Goal: Task Accomplishment & Management: Complete application form

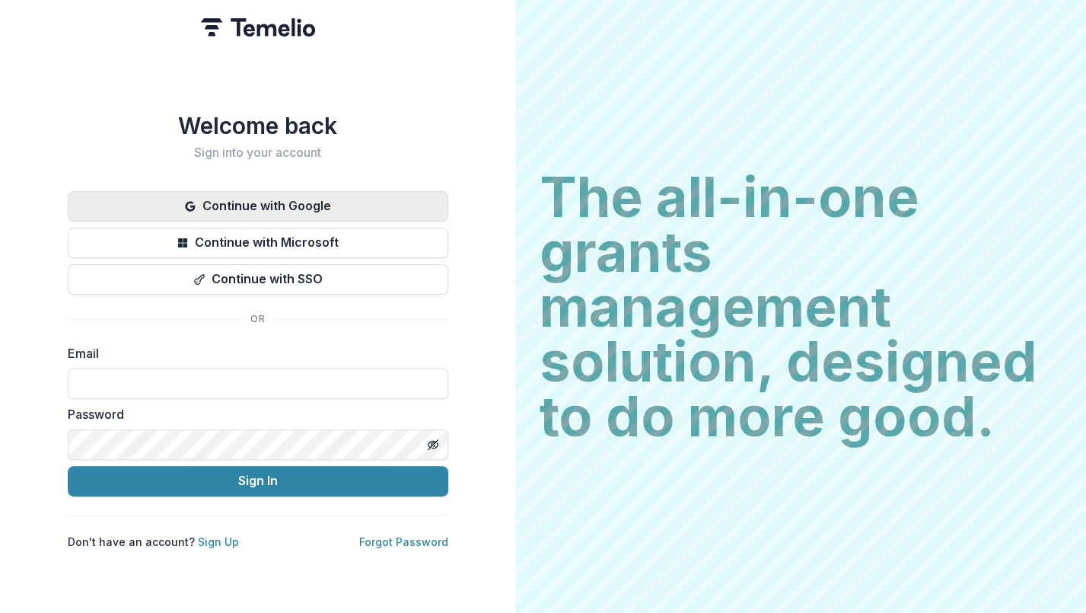
click at [191, 200] on icon "button" at bounding box center [190, 206] width 12 height 12
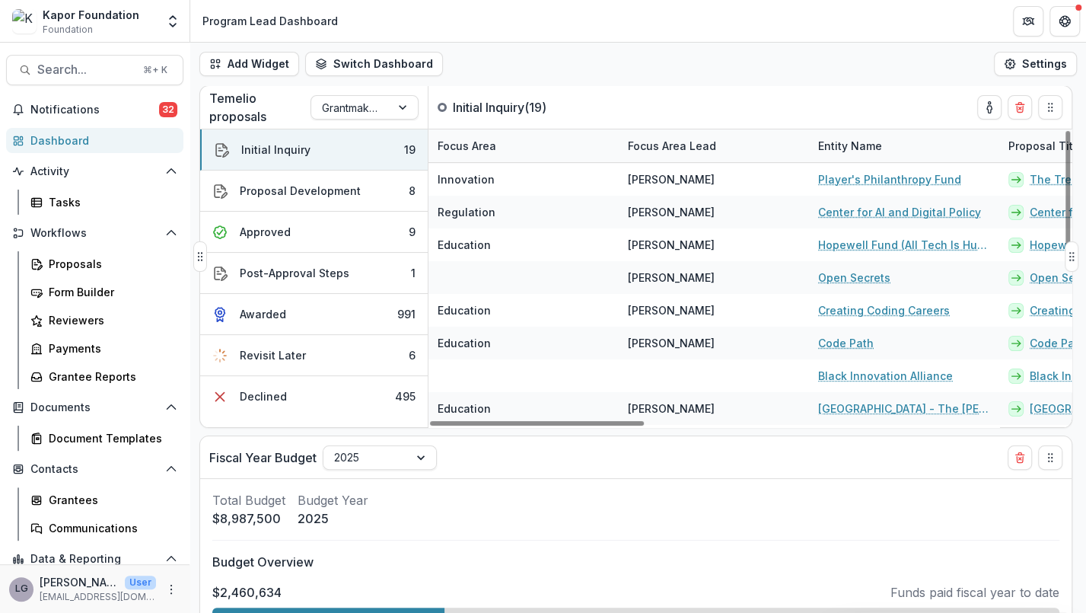
click at [675, 148] on div "Focus Area Lead" at bounding box center [672, 146] width 107 height 16
click at [681, 217] on button "Sort Ascending" at bounding box center [713, 211] width 183 height 24
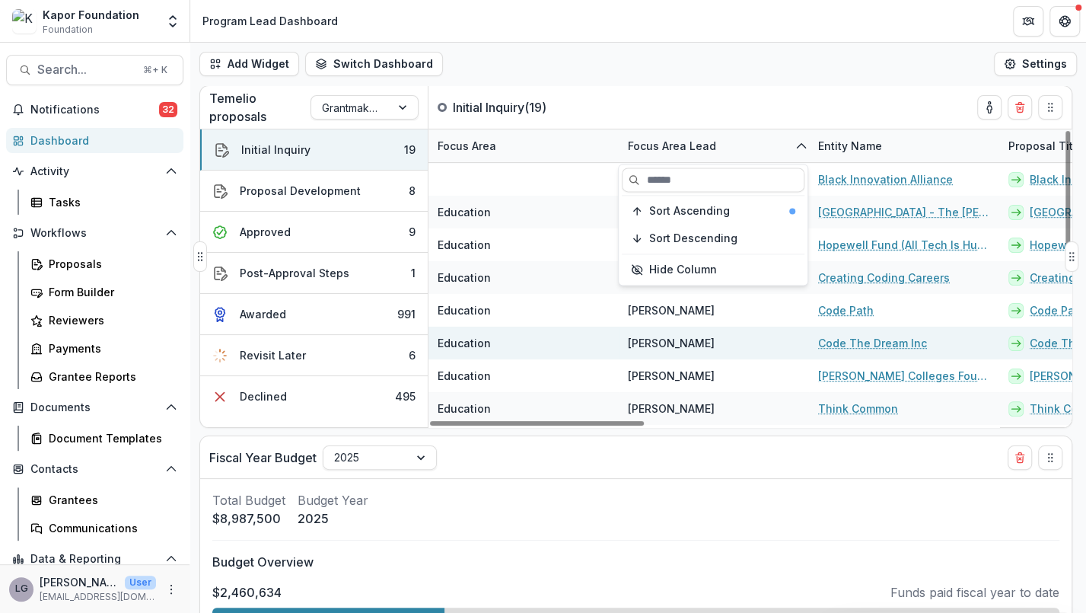
scroll to position [56, 0]
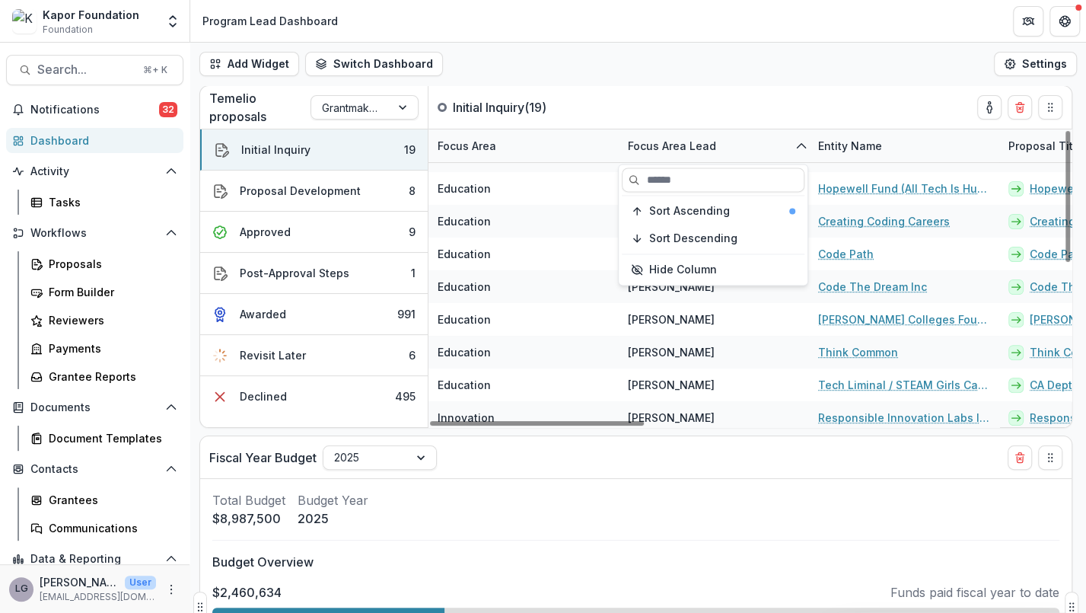
click at [715, 477] on div "Fiscal Year Budget 2025" at bounding box center [608, 457] width 798 height 42
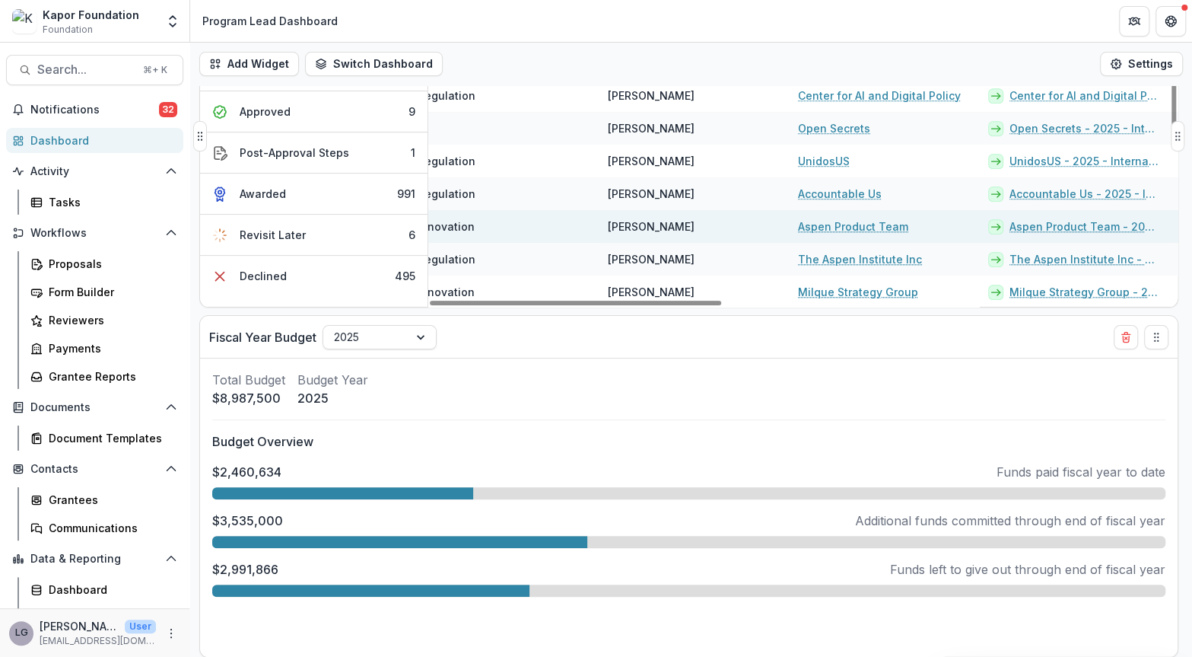
scroll to position [356, 0]
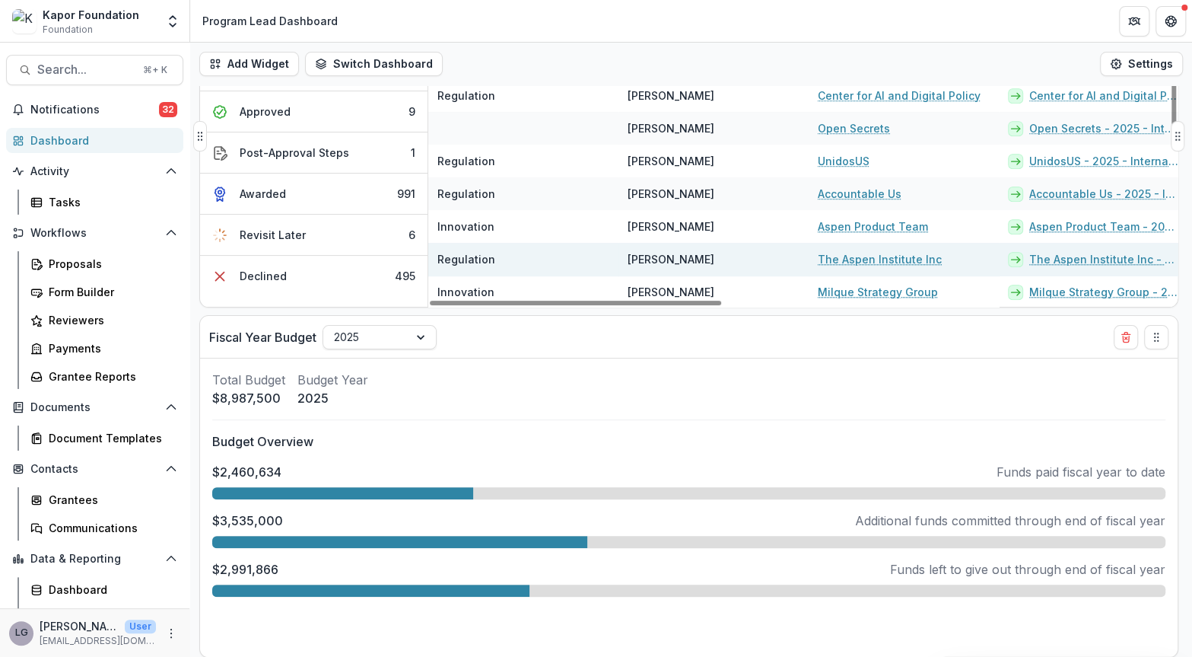
click at [855, 256] on link "The Aspen Institute Inc" at bounding box center [880, 259] width 124 height 16
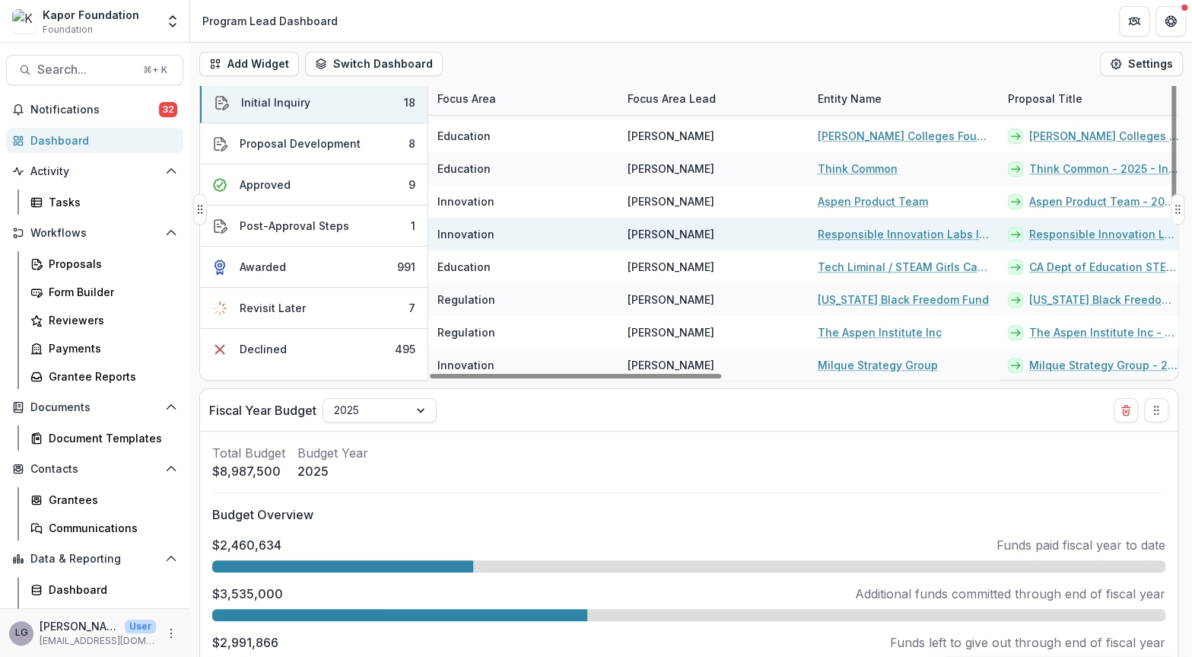
scroll to position [53, 0]
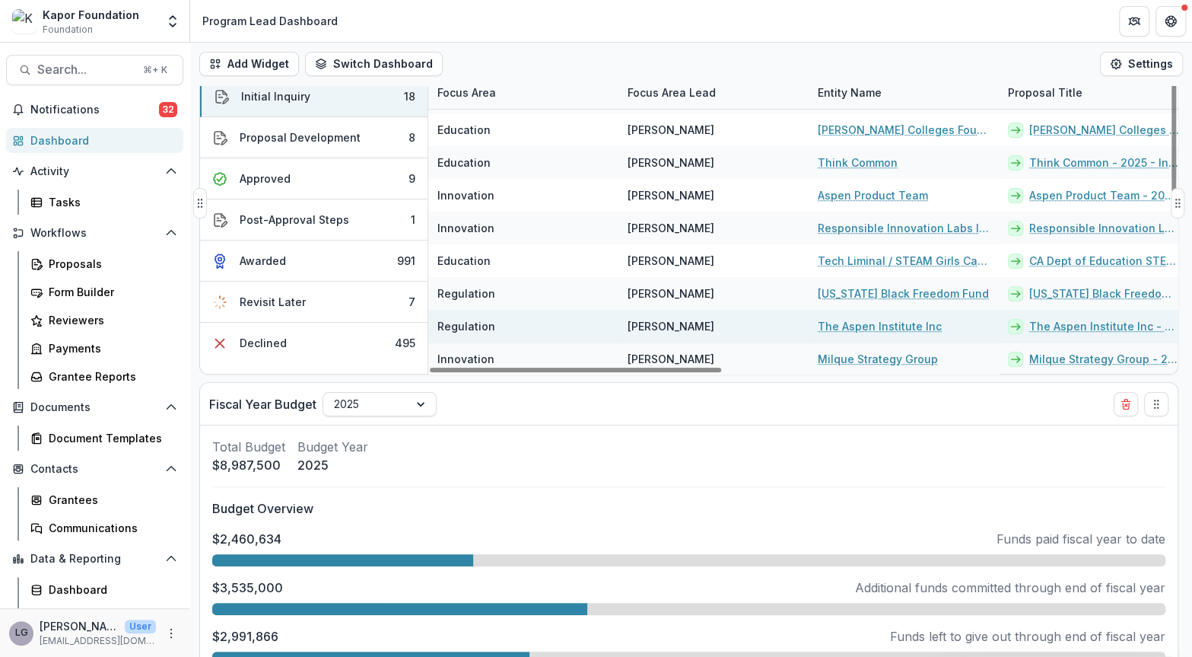
click at [1085, 326] on link "The Aspen Institute Inc - 2025 - Internal Grant Concept Form" at bounding box center [1105, 326] width 151 height 16
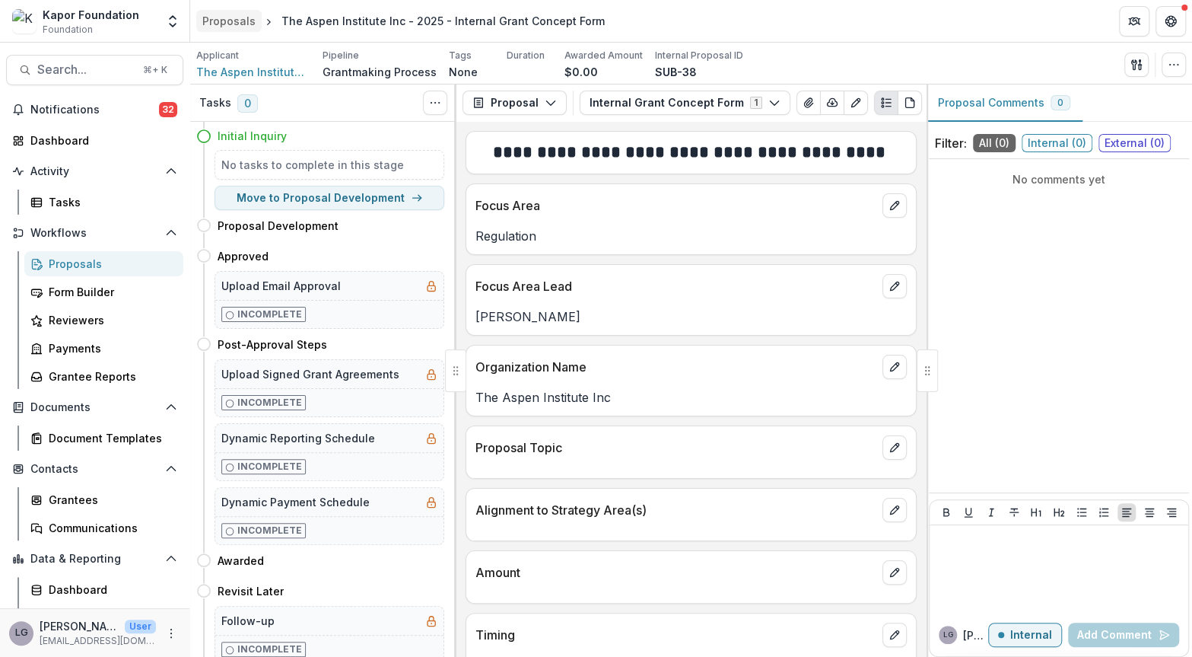
click at [215, 16] on div "Proposals" at bounding box center [228, 21] width 53 height 16
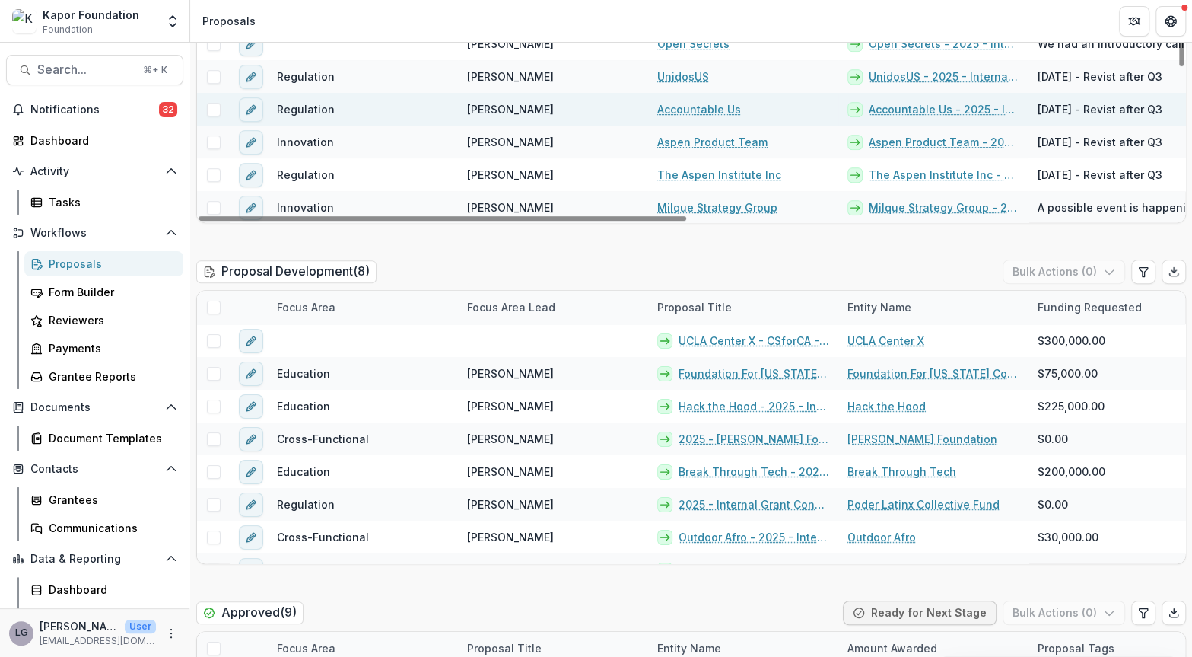
scroll to position [287, 0]
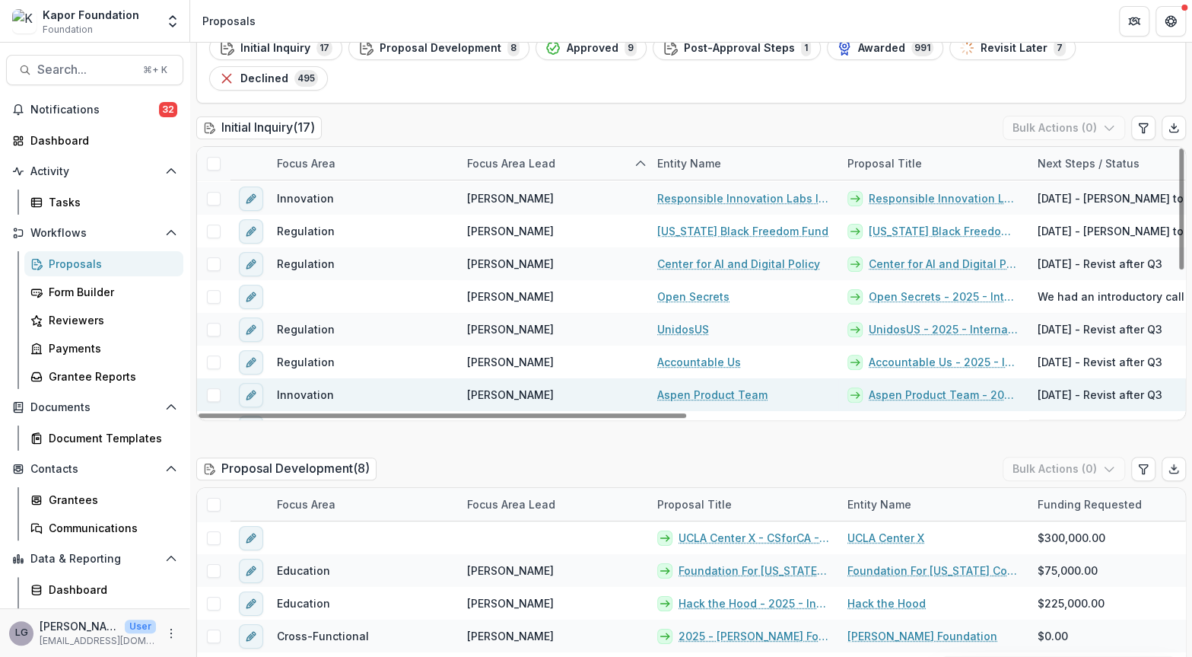
scroll to position [292, 0]
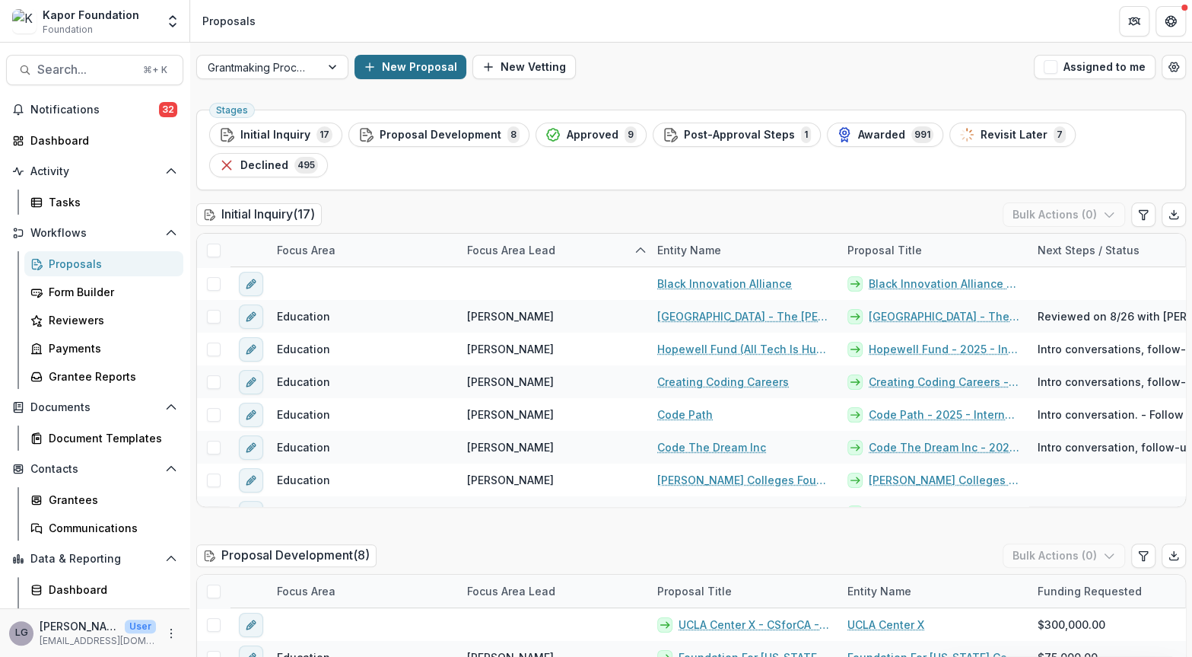
click at [411, 62] on button "New Proposal" at bounding box center [411, 67] width 112 height 24
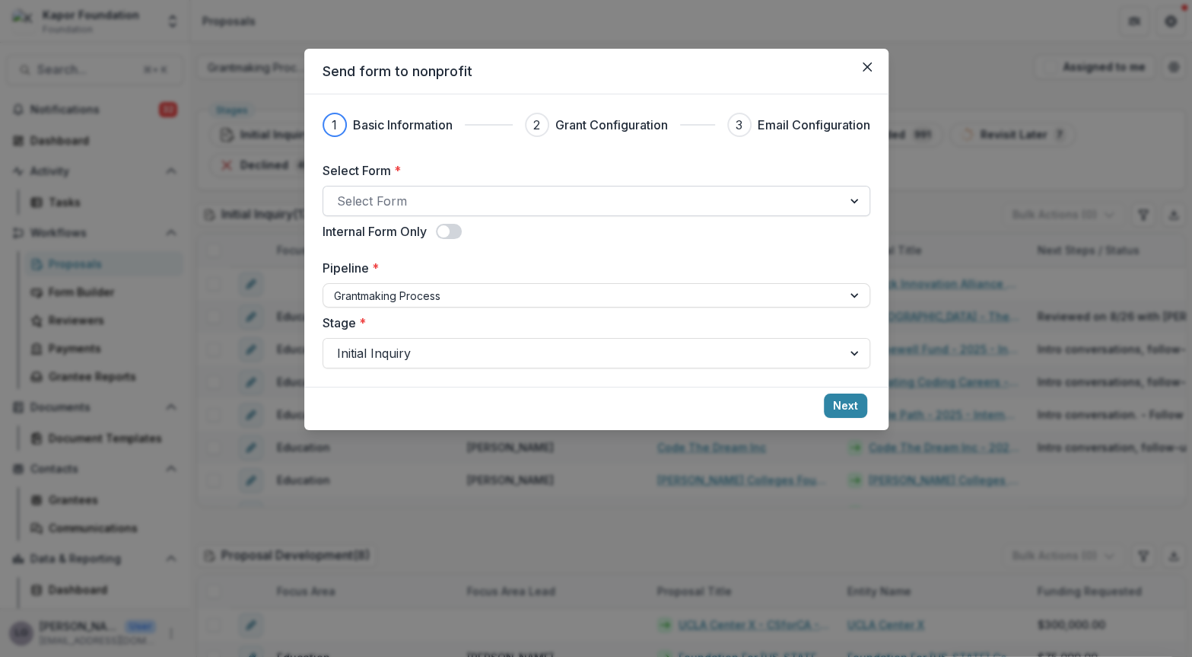
click at [396, 205] on div at bounding box center [583, 200] width 492 height 21
click at [867, 65] on icon "Close" at bounding box center [867, 66] width 9 height 9
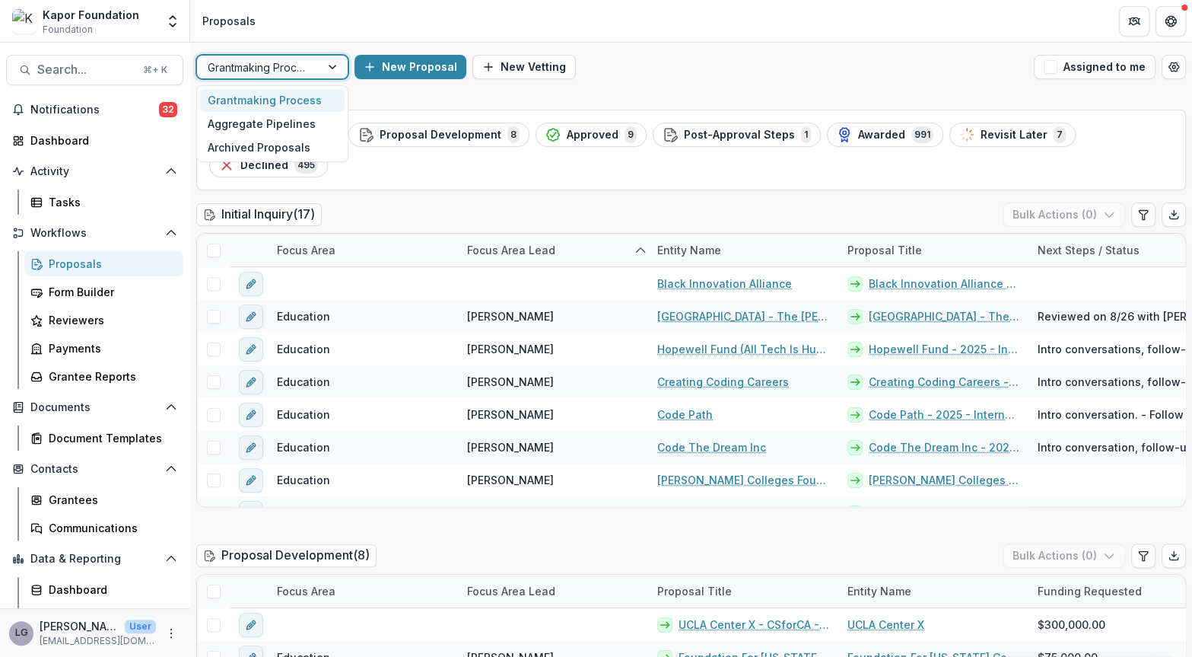
click at [333, 62] on div at bounding box center [333, 67] width 27 height 23
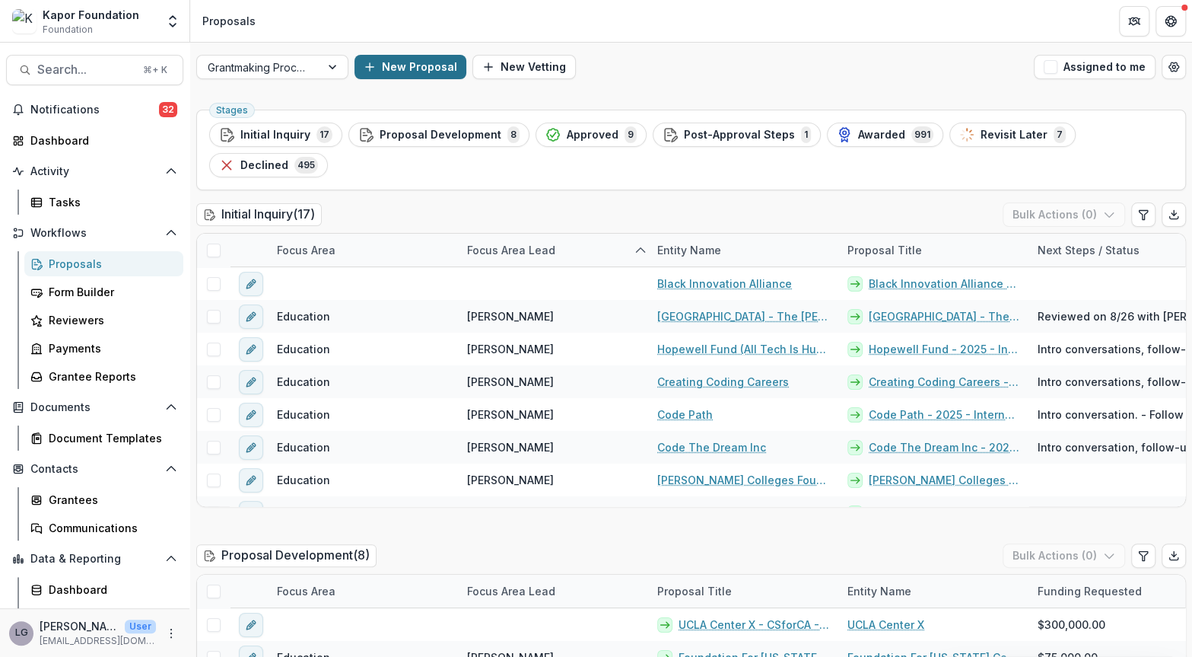
click at [399, 62] on button "New Proposal" at bounding box center [411, 67] width 112 height 24
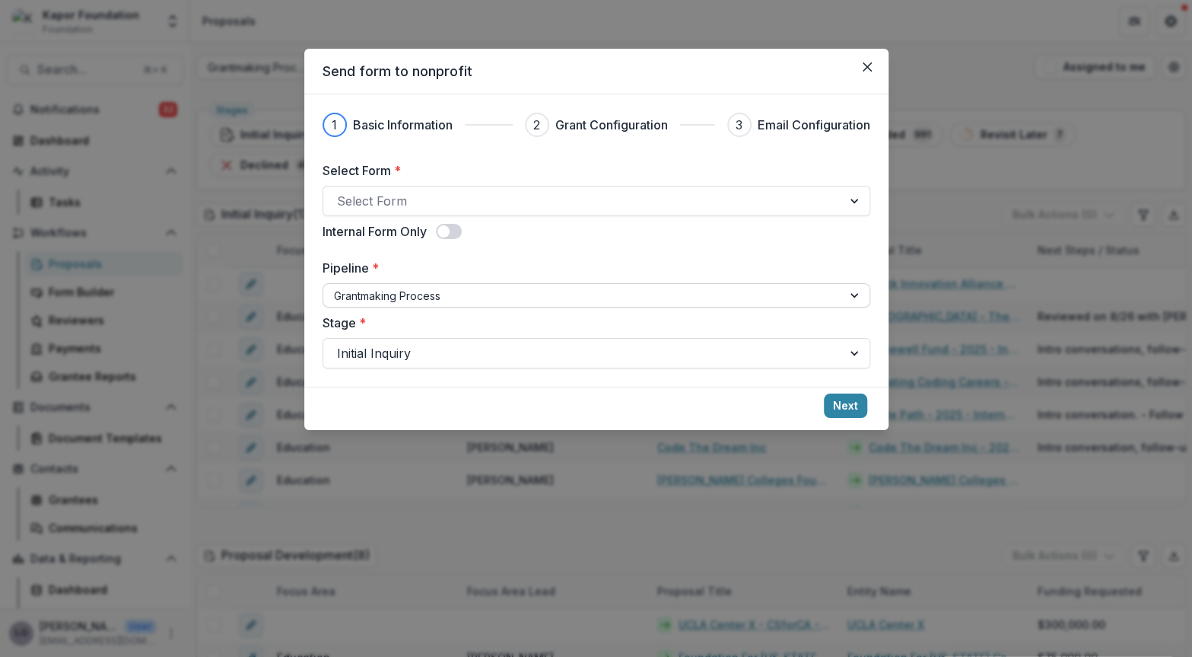
click at [428, 289] on div at bounding box center [583, 295] width 498 height 19
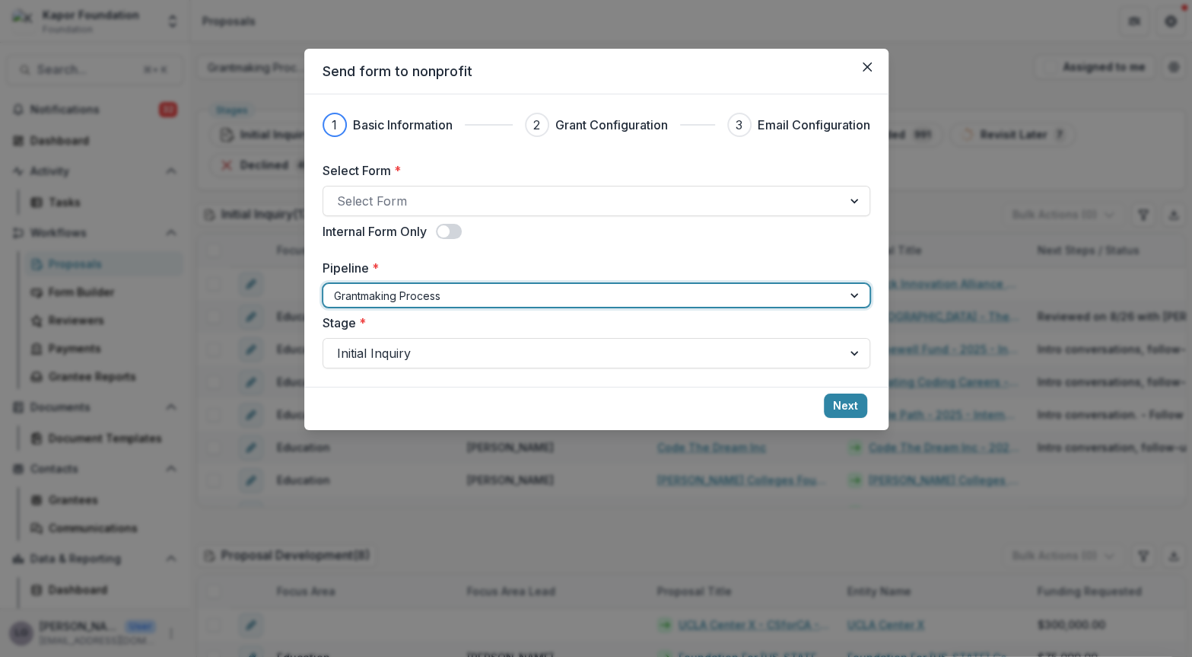
click at [428, 289] on div at bounding box center [583, 295] width 498 height 19
click at [862, 62] on icon "Close" at bounding box center [866, 66] width 9 height 9
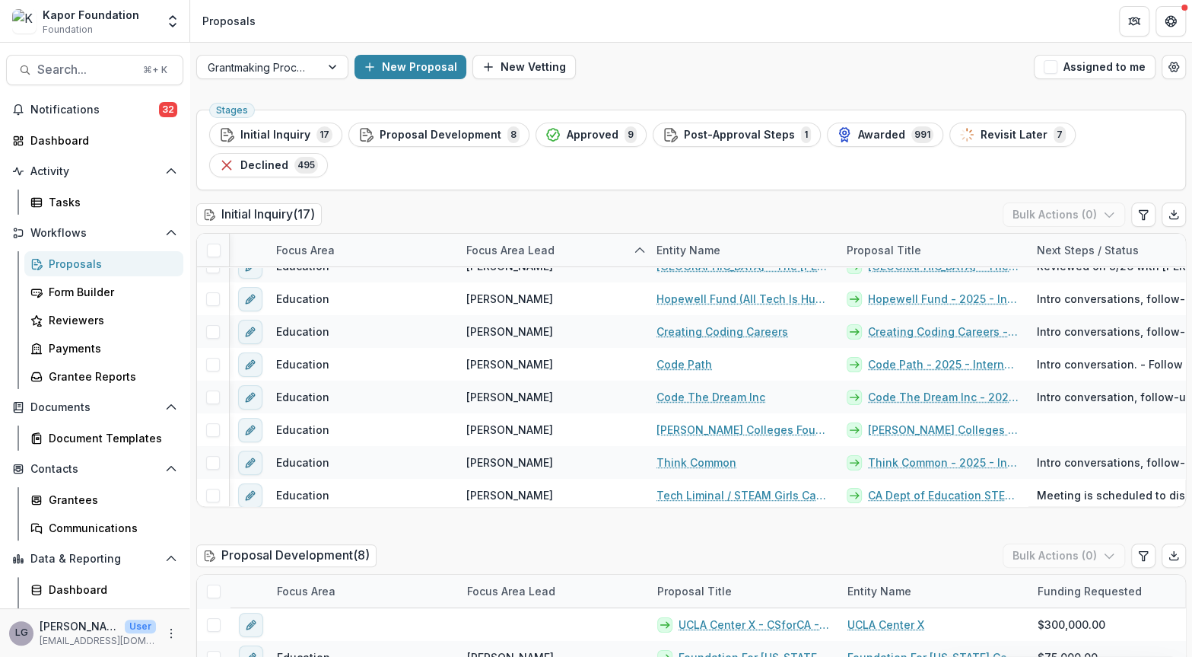
scroll to position [21, 0]
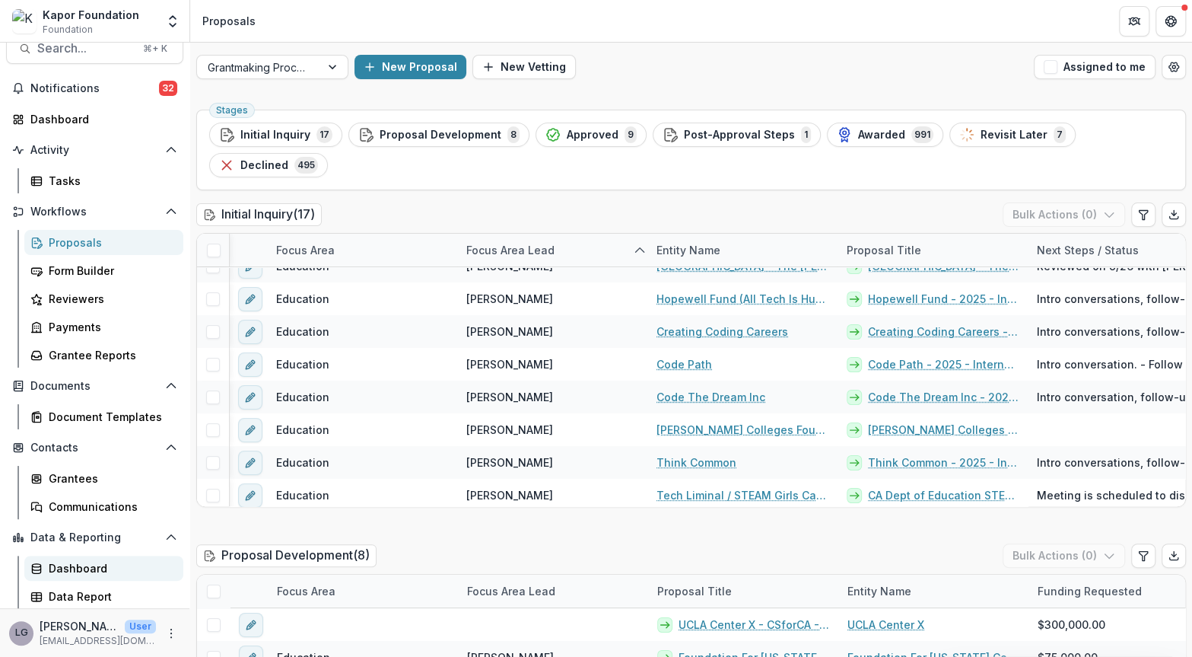
click at [69, 568] on div "Dashboard" at bounding box center [110, 568] width 123 height 16
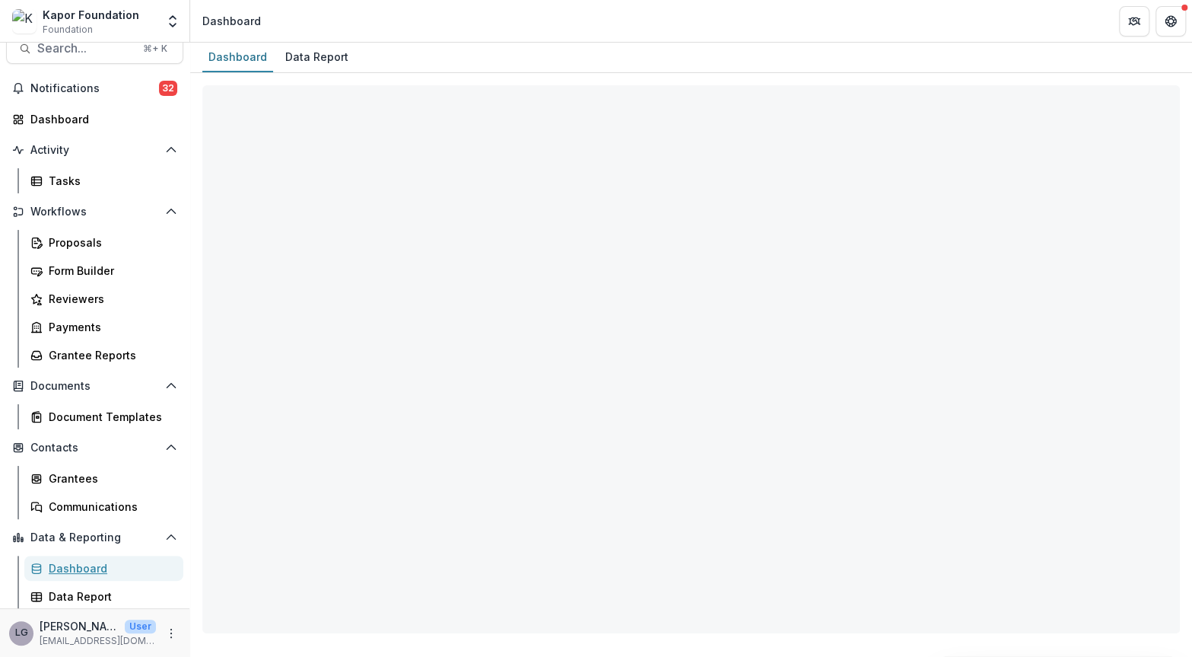
select select "**********"
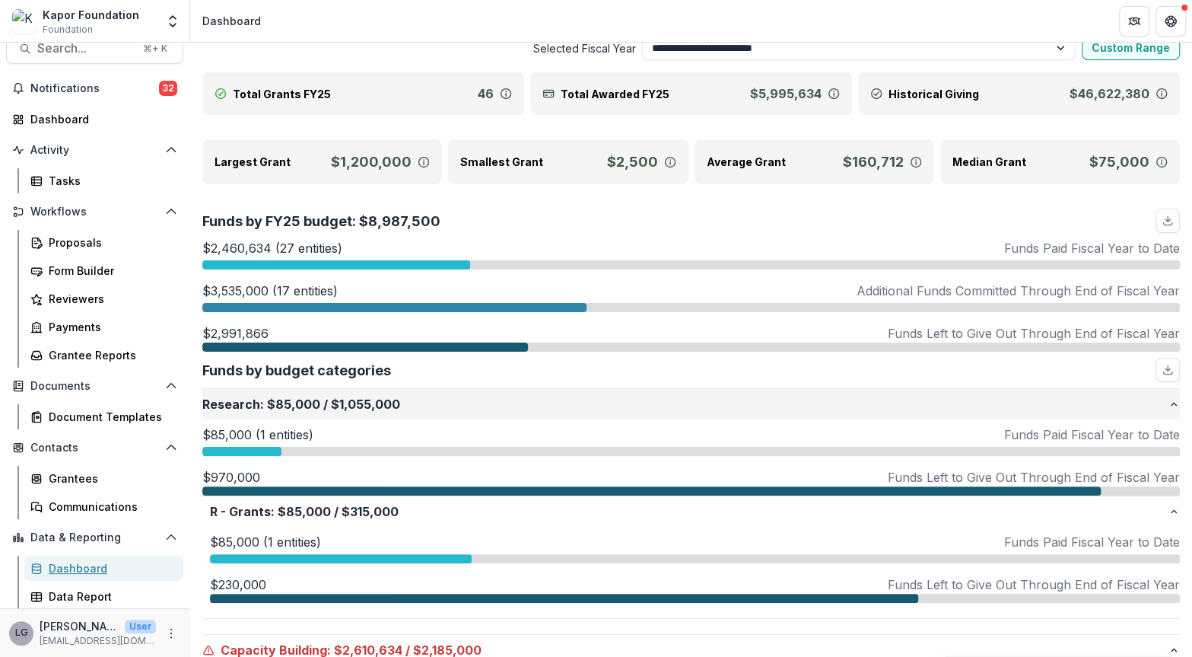
scroll to position [49, 0]
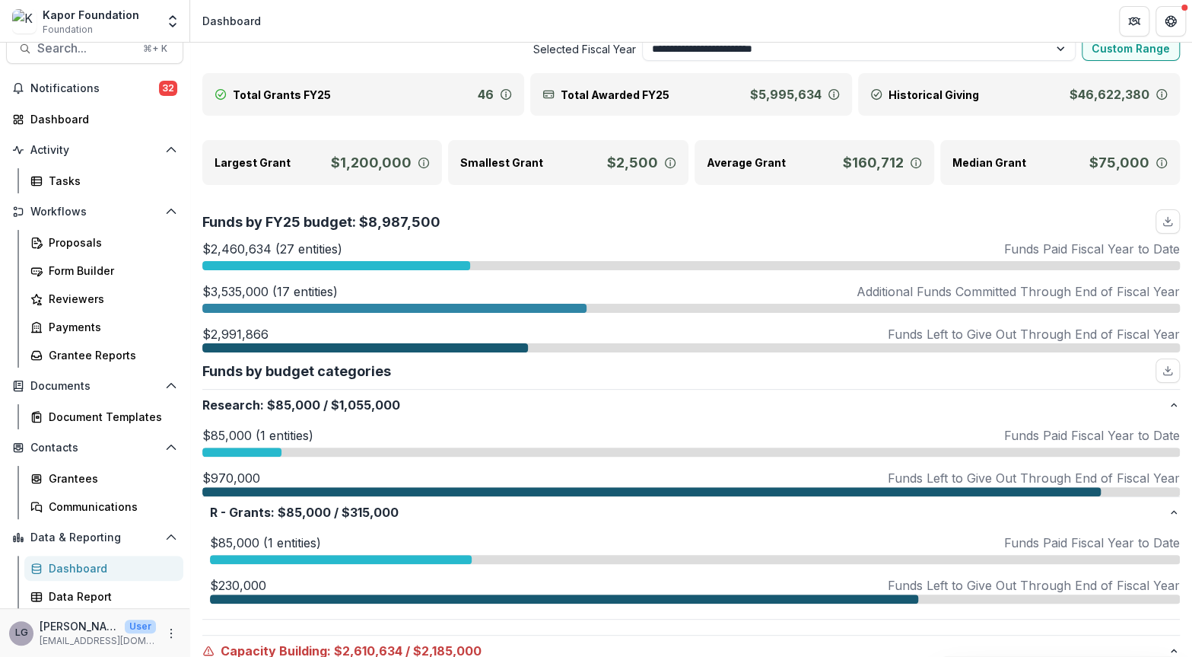
click at [355, 349] on div at bounding box center [365, 347] width 326 height 9
click at [926, 240] on div "$2,460,634 (27 entities) Funds Paid Fiscal Year to Date" at bounding box center [691, 249] width 978 height 18
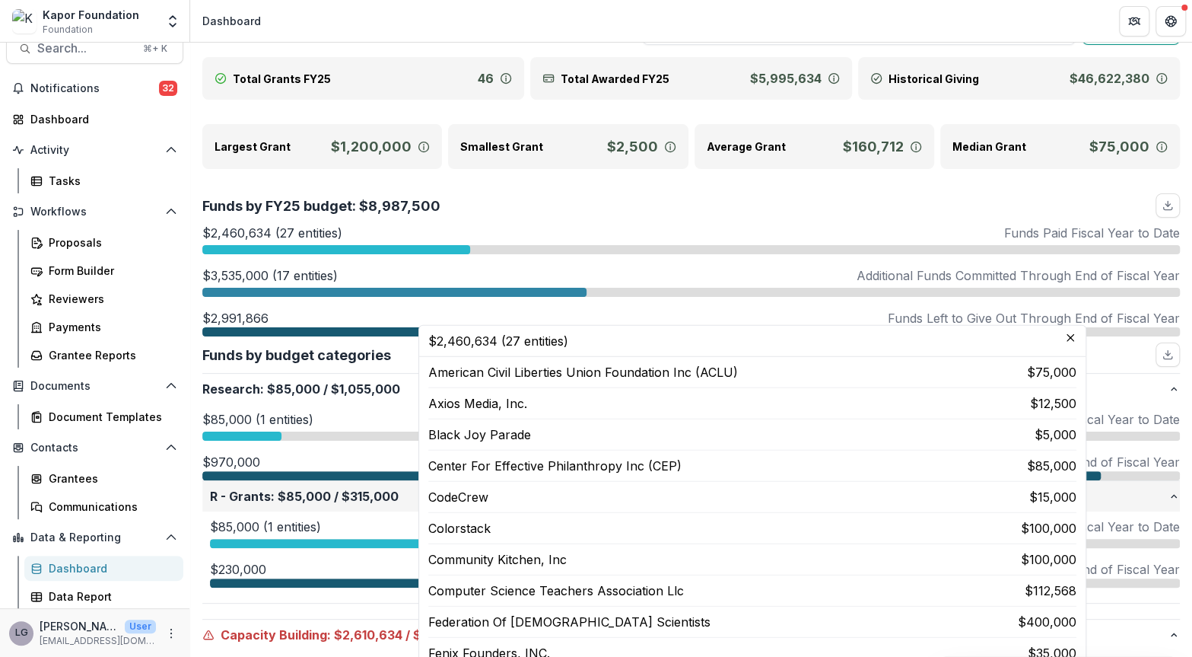
scroll to position [0, 0]
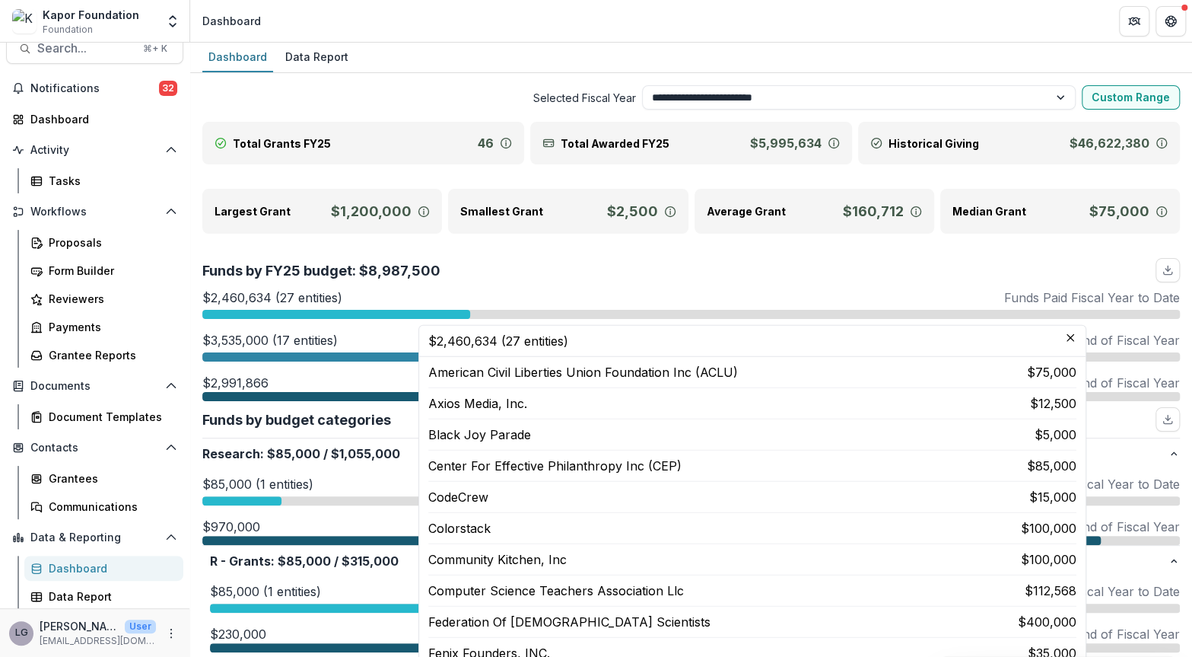
click at [337, 392] on div at bounding box center [365, 396] width 326 height 9
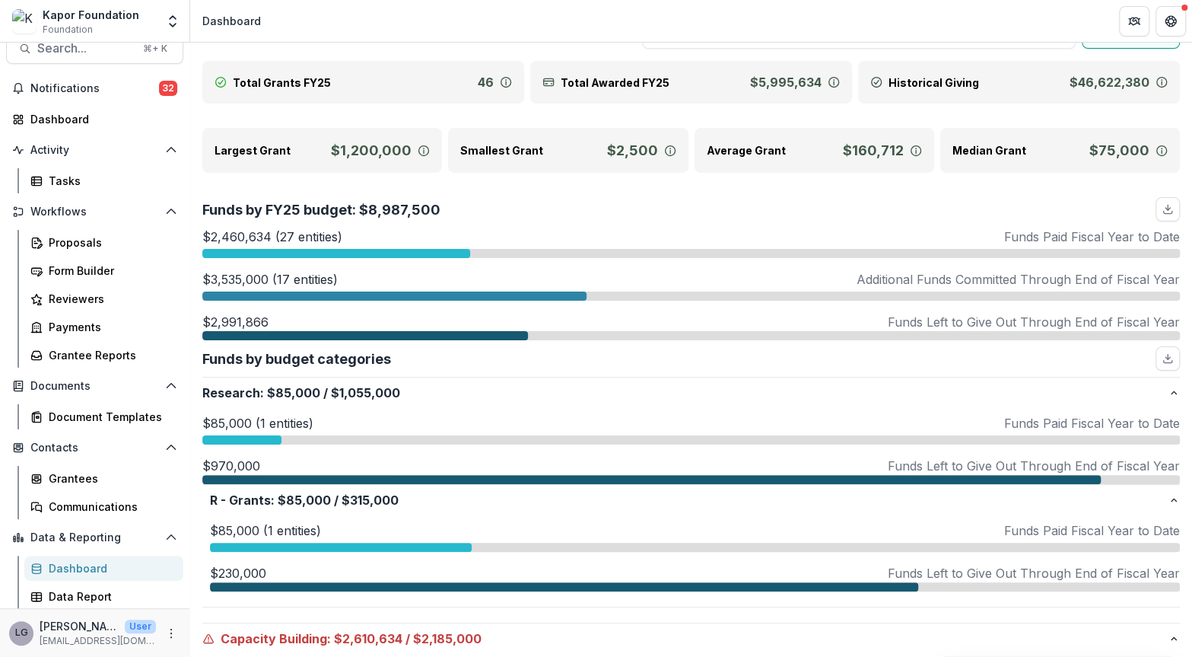
scroll to position [64, 0]
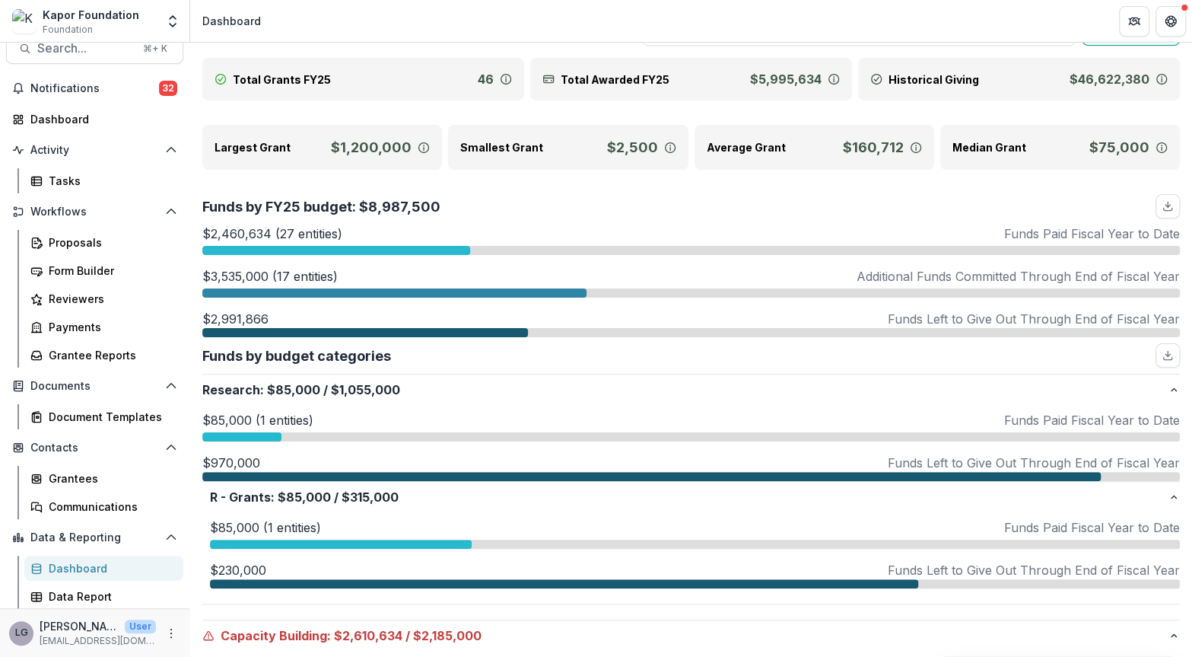
click at [246, 323] on p "$2,991,866" at bounding box center [235, 319] width 66 height 18
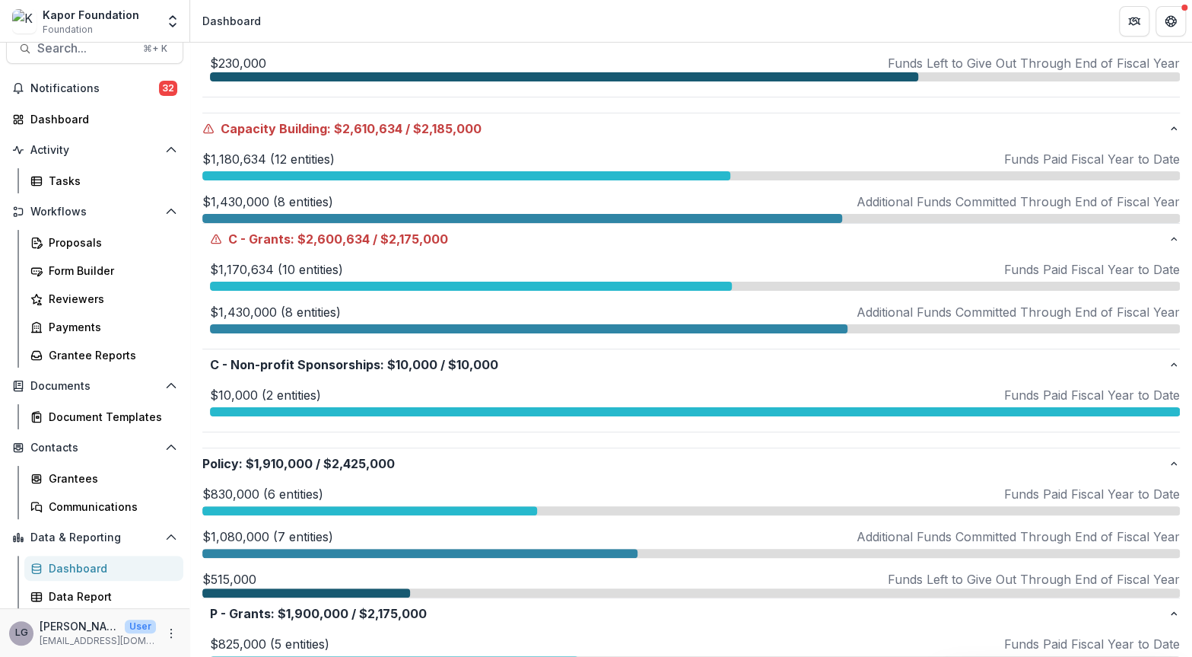
scroll to position [627, 0]
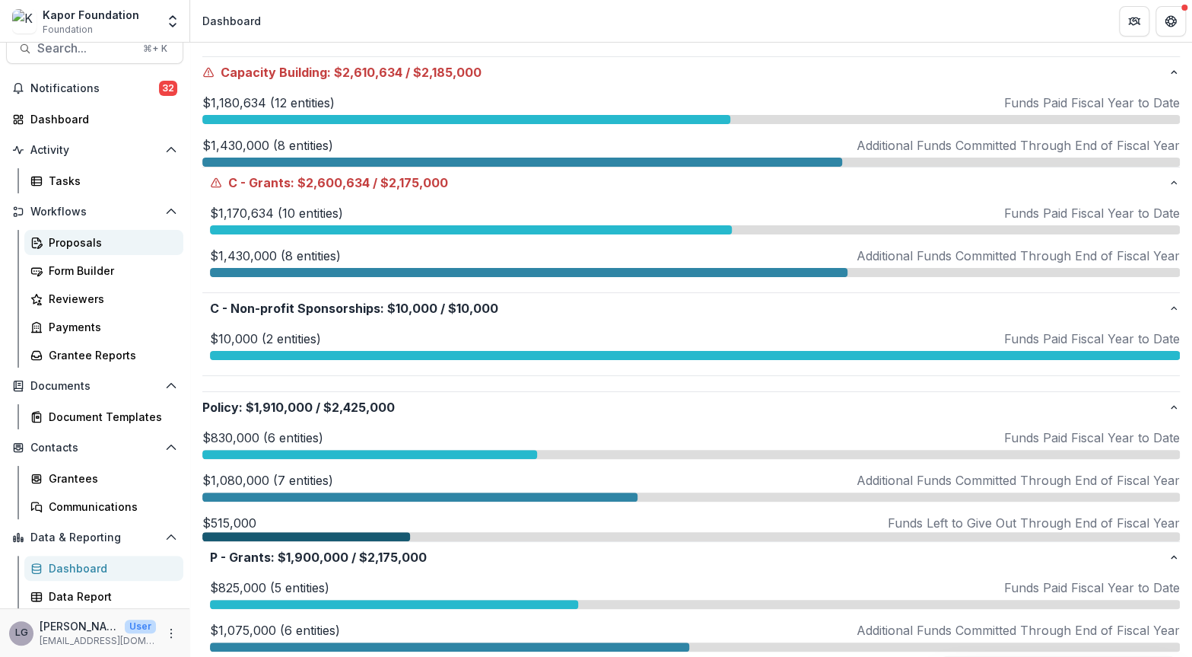
click at [69, 239] on div "Proposals" at bounding box center [110, 242] width 123 height 16
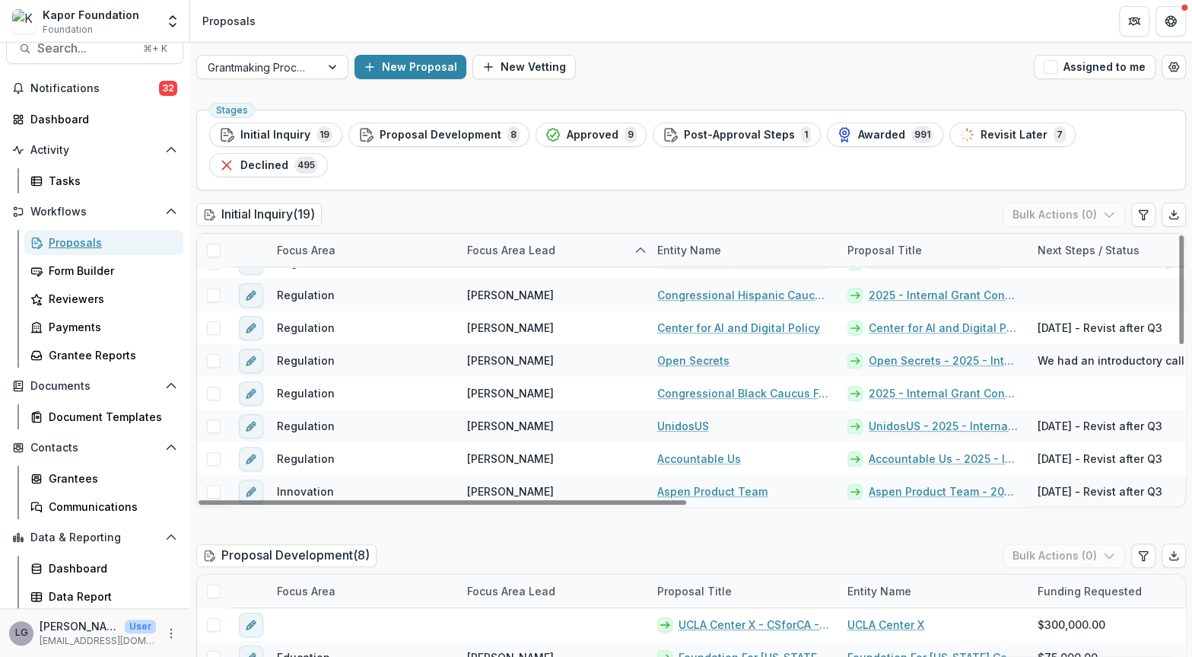
scroll to position [382, 0]
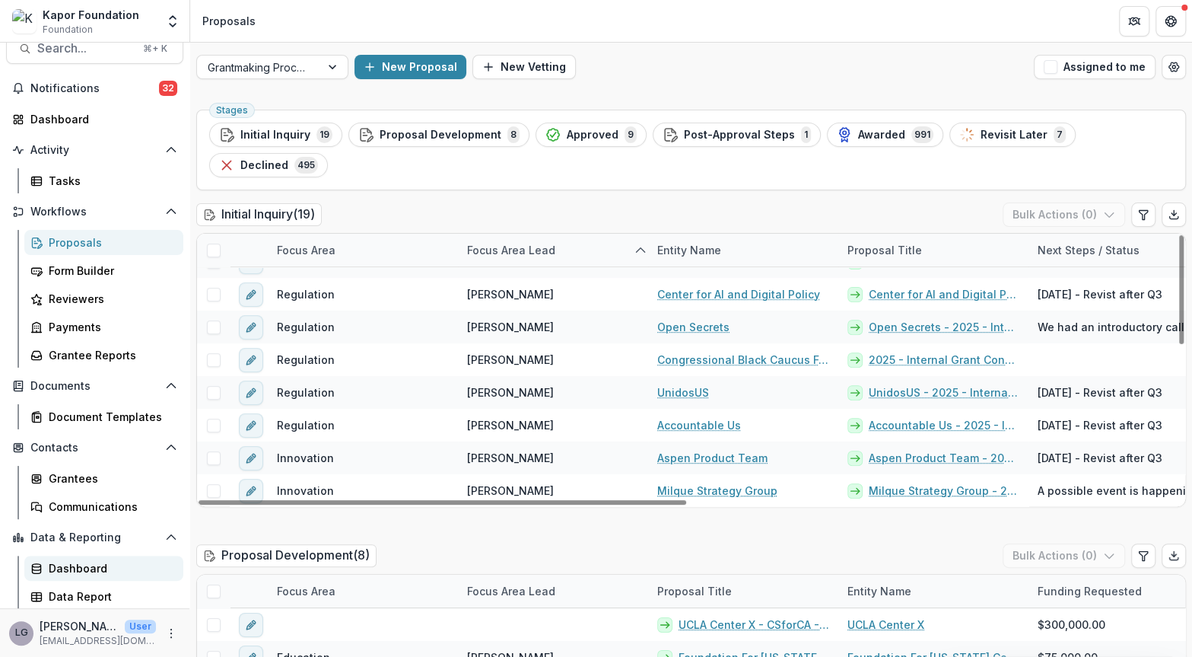
click at [70, 568] on div "Dashboard" at bounding box center [110, 568] width 123 height 16
select select "**********"
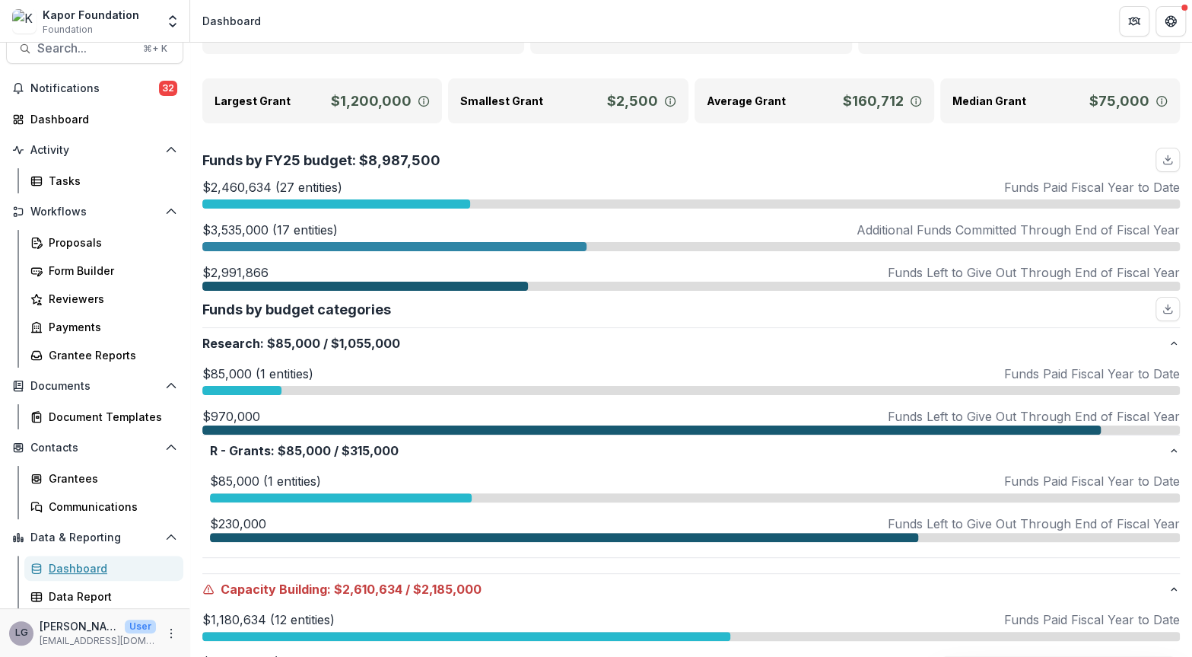
scroll to position [103, 0]
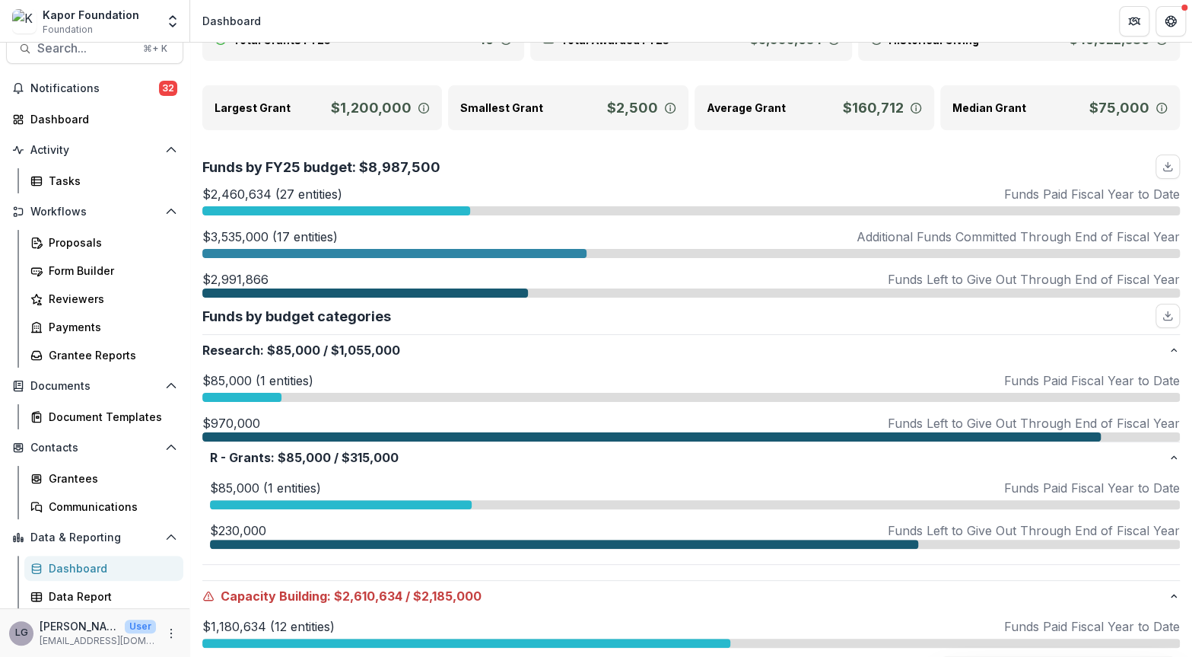
click at [919, 285] on p "Funds Left to Give Out Through End of Fiscal Year" at bounding box center [1034, 279] width 292 height 18
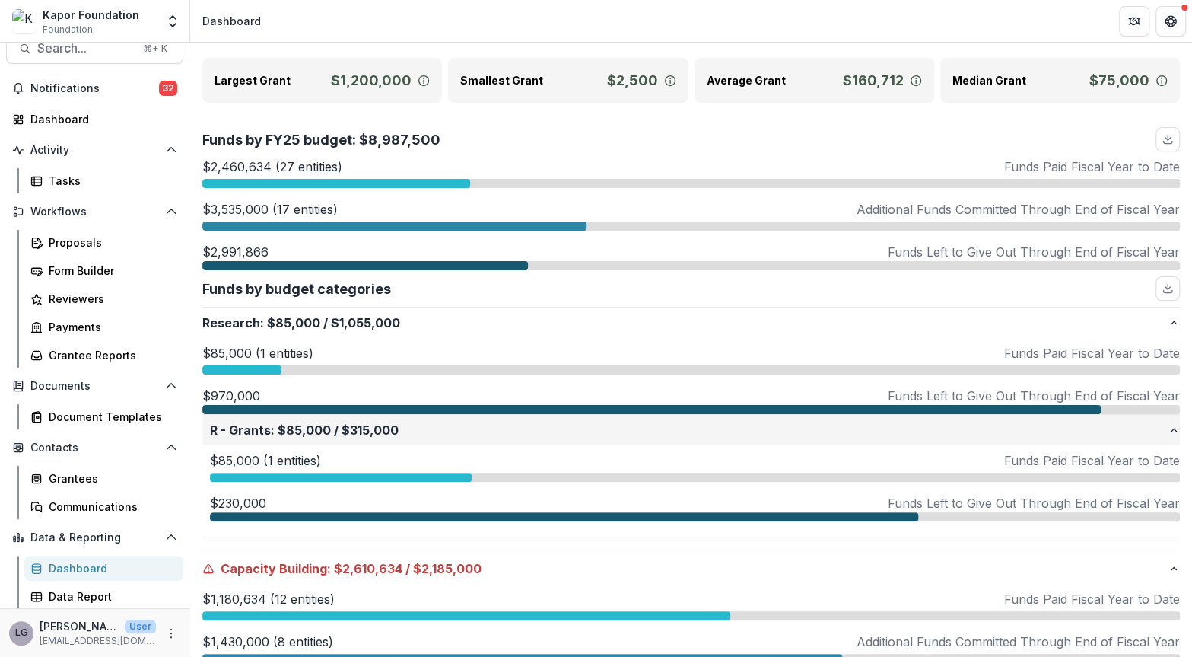
scroll to position [129, 0]
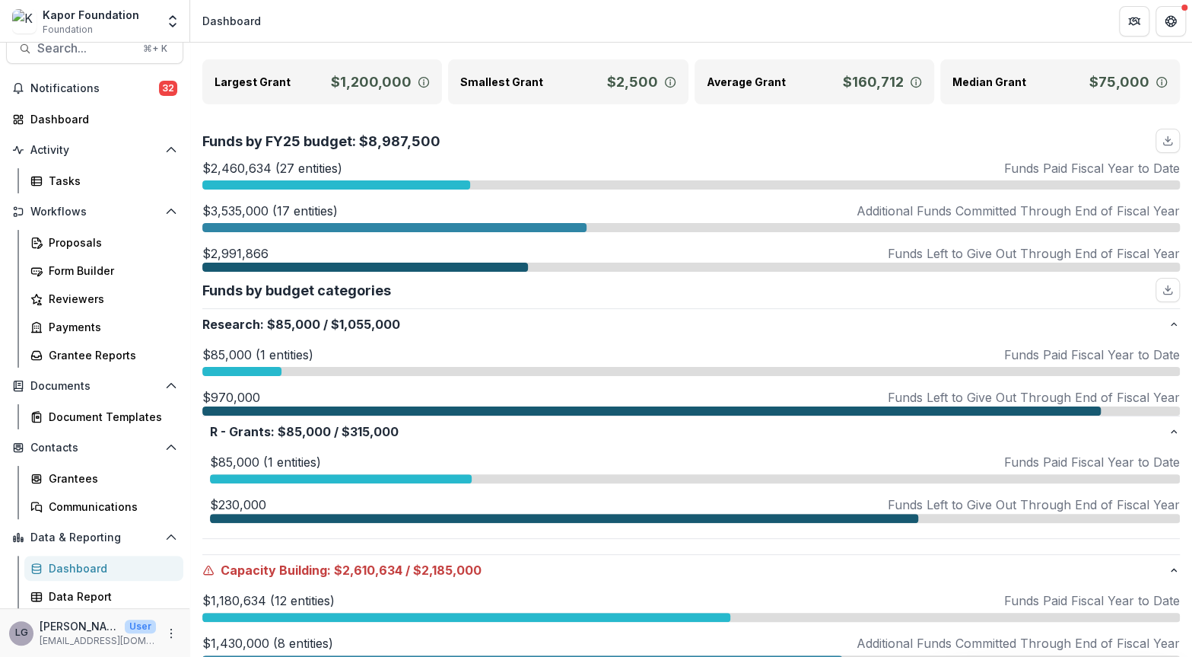
click at [936, 255] on p "Funds Left to Give Out Through End of Fiscal Year" at bounding box center [1034, 253] width 292 height 18
click at [900, 245] on p "Funds Left to Give Out Through End of Fiscal Year" at bounding box center [1034, 253] width 292 height 18
drag, startPoint x: 884, startPoint y: 250, endPoint x: 1166, endPoint y: 253, distance: 281.6
click at [1166, 253] on div "$2,991,866 Funds Left to Give Out Through End of Fiscal Year" at bounding box center [691, 253] width 978 height 18
click at [1060, 263] on div at bounding box center [691, 267] width 978 height 9
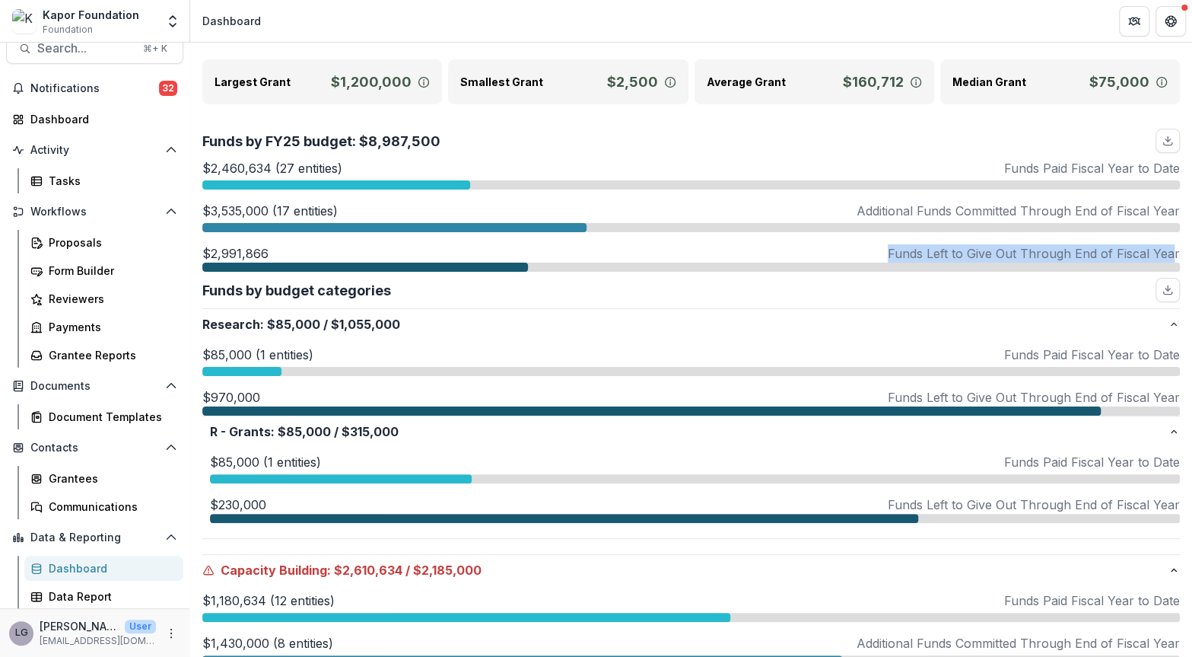
drag, startPoint x: 882, startPoint y: 249, endPoint x: 1170, endPoint y: 247, distance: 288.4
click at [1170, 247] on div "$2,991,866 Funds Left to Give Out Through End of Fiscal Year" at bounding box center [691, 253] width 978 height 18
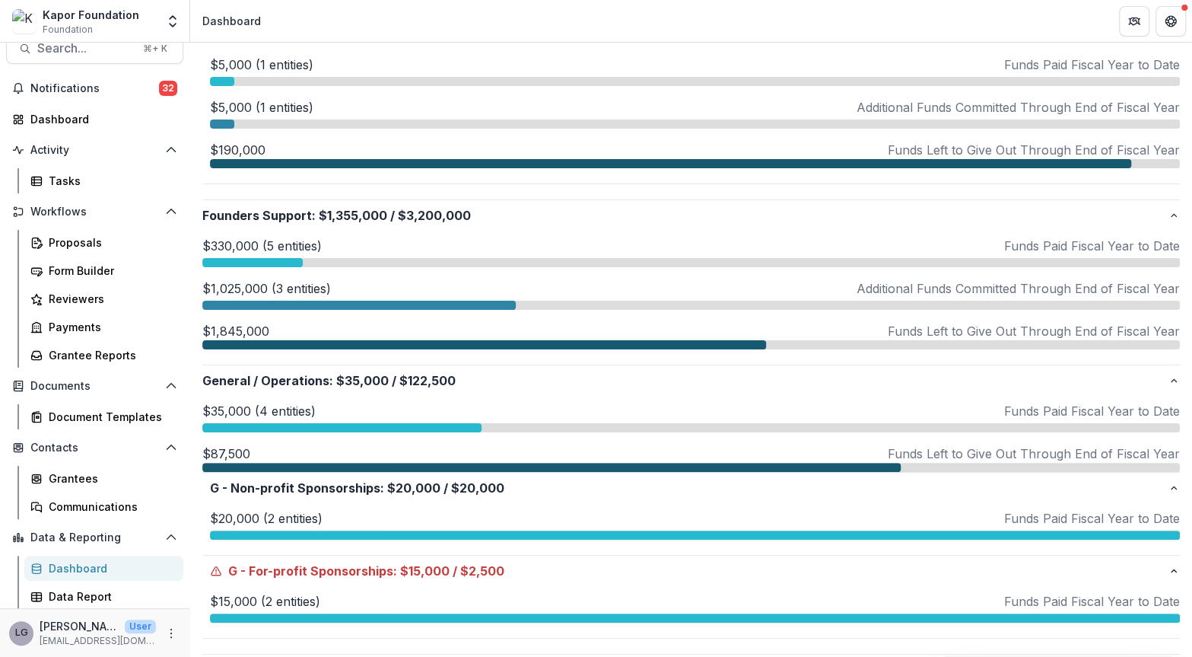
scroll to position [1320, 0]
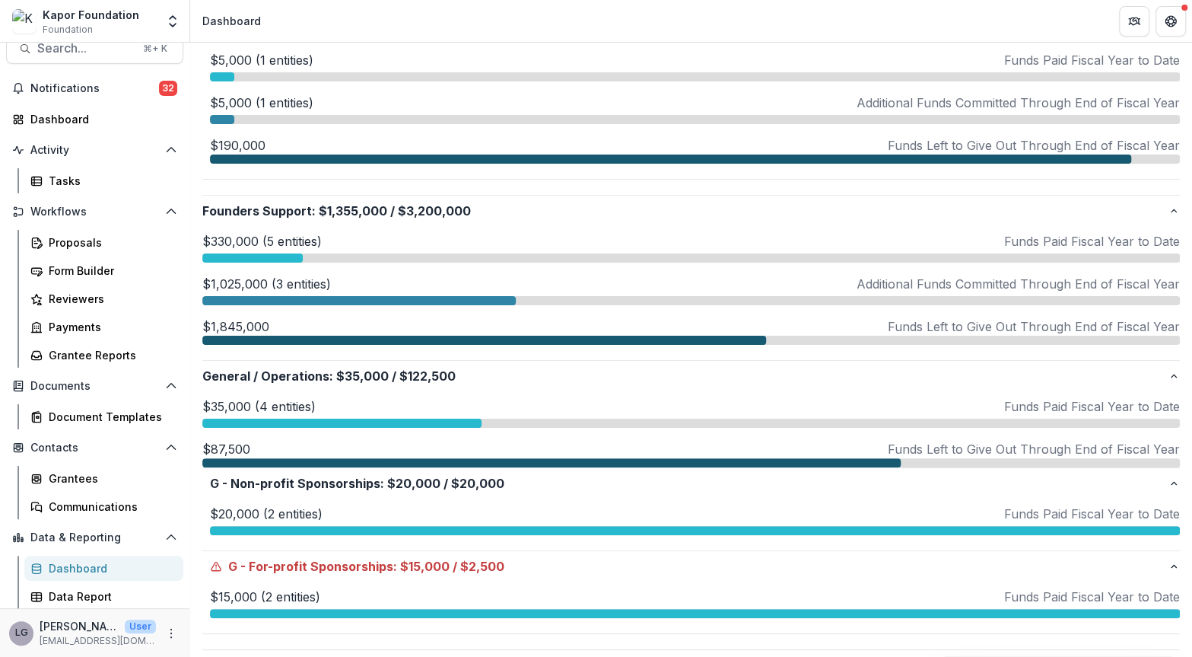
click at [275, 253] on div at bounding box center [252, 257] width 100 height 9
click at [271, 287] on p "$1,025,000 (3 entities)" at bounding box center [266, 284] width 129 height 18
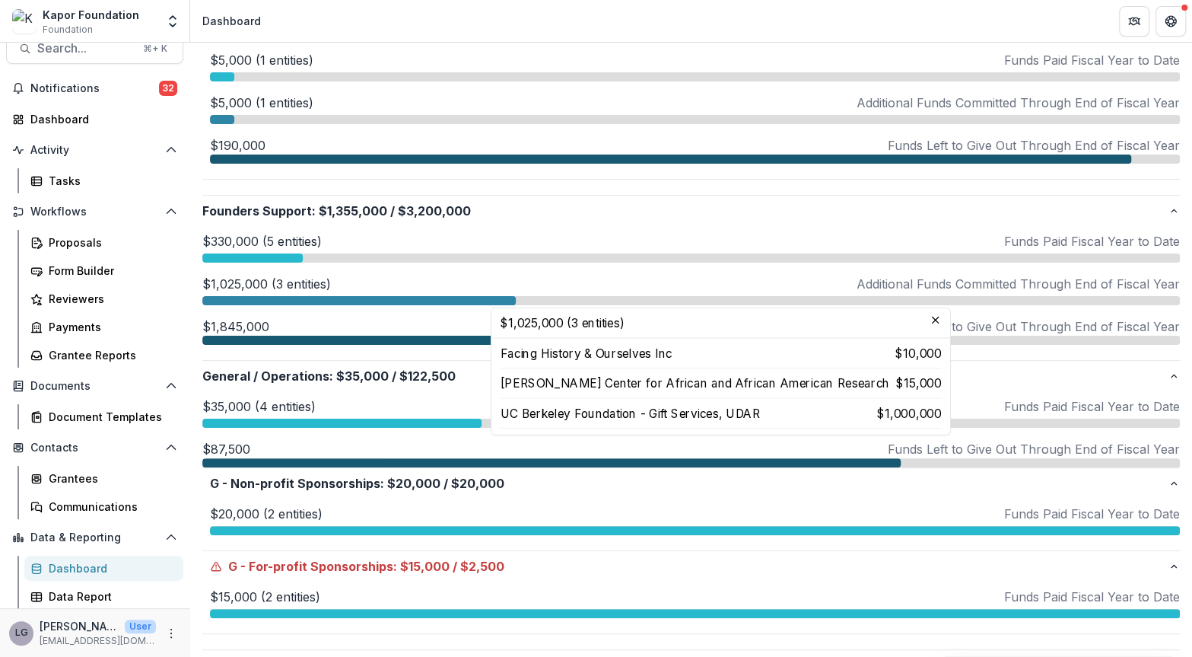
click at [253, 320] on p "$1,845,000" at bounding box center [235, 326] width 67 height 18
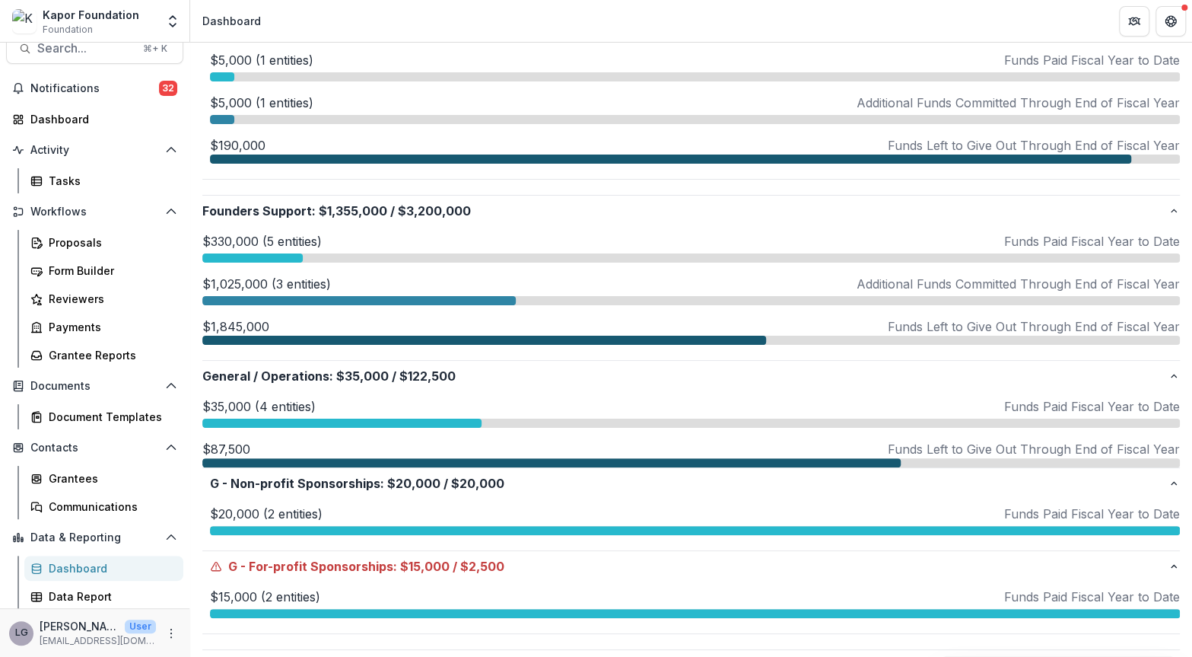
click at [253, 322] on p "$1,845,000" at bounding box center [235, 326] width 67 height 18
click at [253, 338] on div at bounding box center [484, 340] width 564 height 9
click at [295, 289] on div "$1,025,000 (3 entities) Additional Funds Committed Through End of Fiscal Year" at bounding box center [691, 290] width 978 height 30
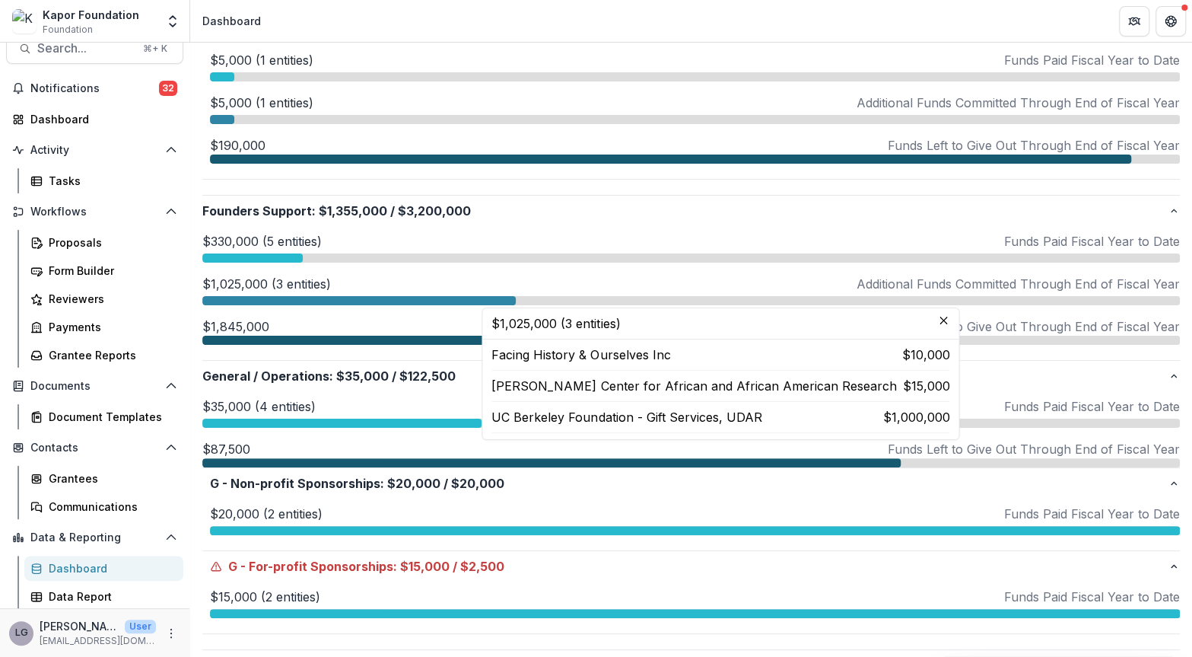
click at [284, 238] on p "$330,000 (5 entities)" at bounding box center [261, 241] width 119 height 18
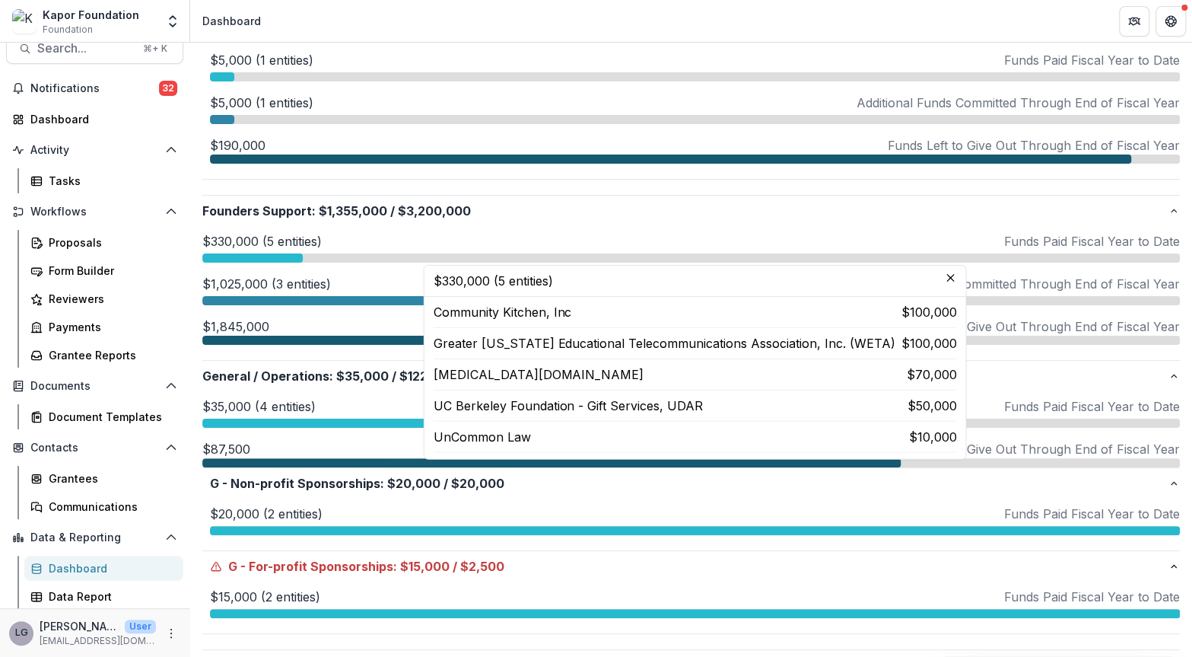
click at [278, 278] on p "$1,025,000 (3 entities)" at bounding box center [266, 284] width 129 height 18
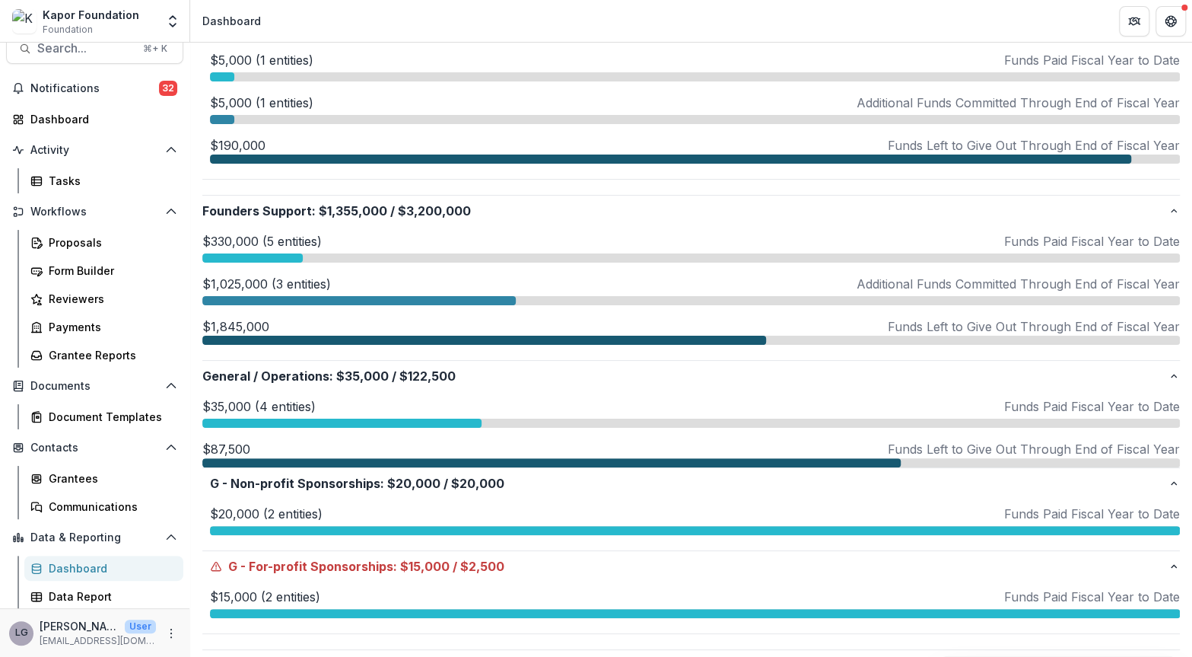
click at [272, 282] on p "$1,025,000 (3 entities)" at bounding box center [266, 284] width 129 height 18
click at [285, 237] on p "$330,000 (5 entities)" at bounding box center [261, 241] width 119 height 18
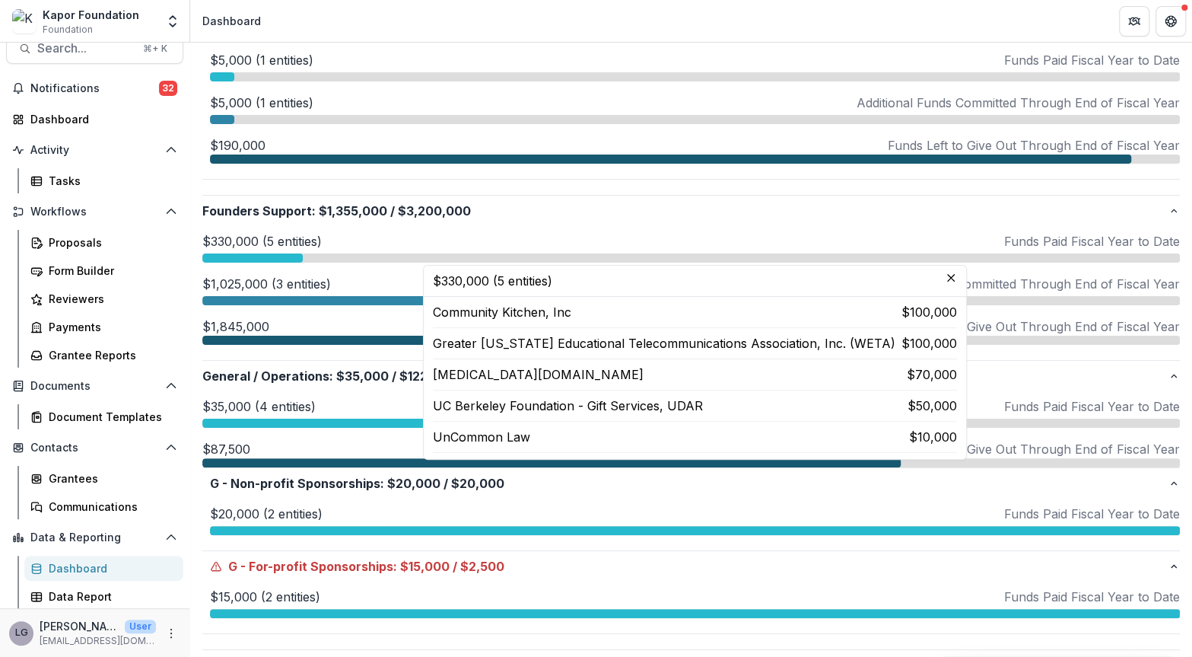
click at [278, 282] on p "$1,025,000 (3 entities)" at bounding box center [266, 284] width 129 height 18
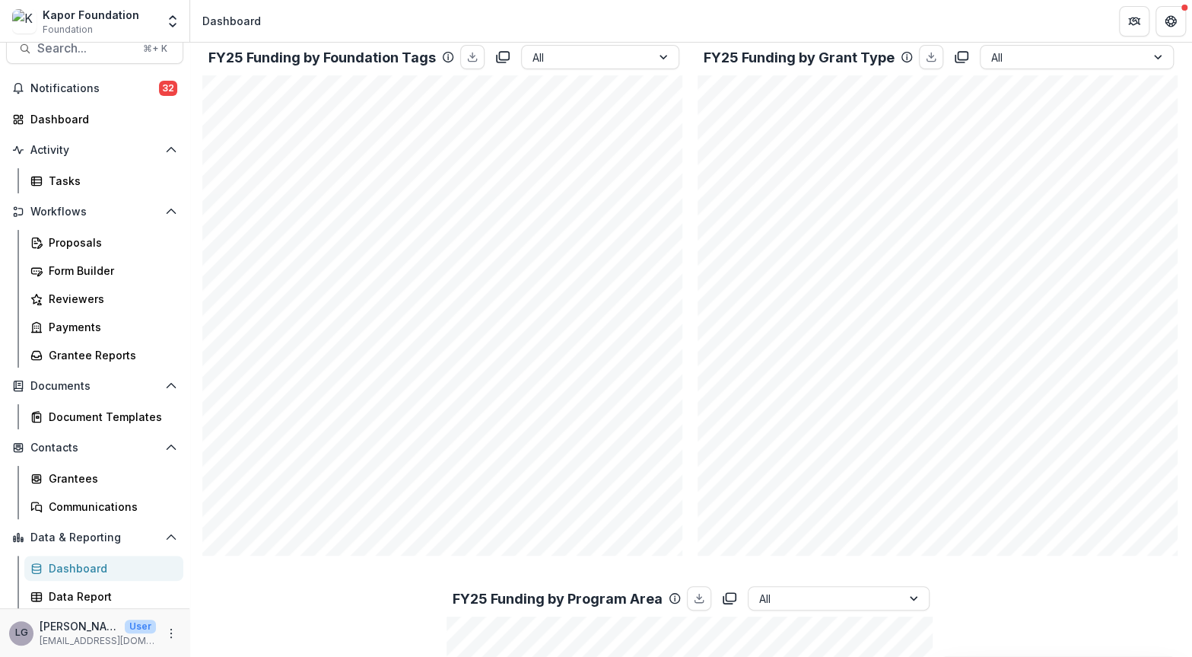
scroll to position [1925, 0]
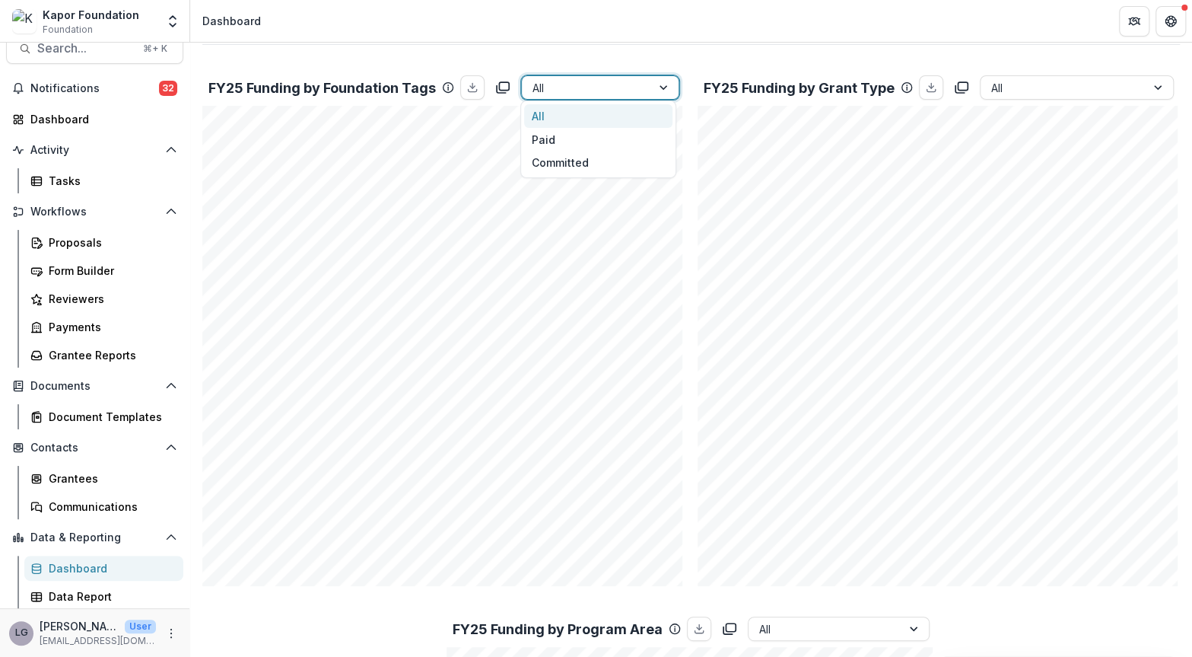
click at [661, 90] on div at bounding box center [664, 87] width 27 height 23
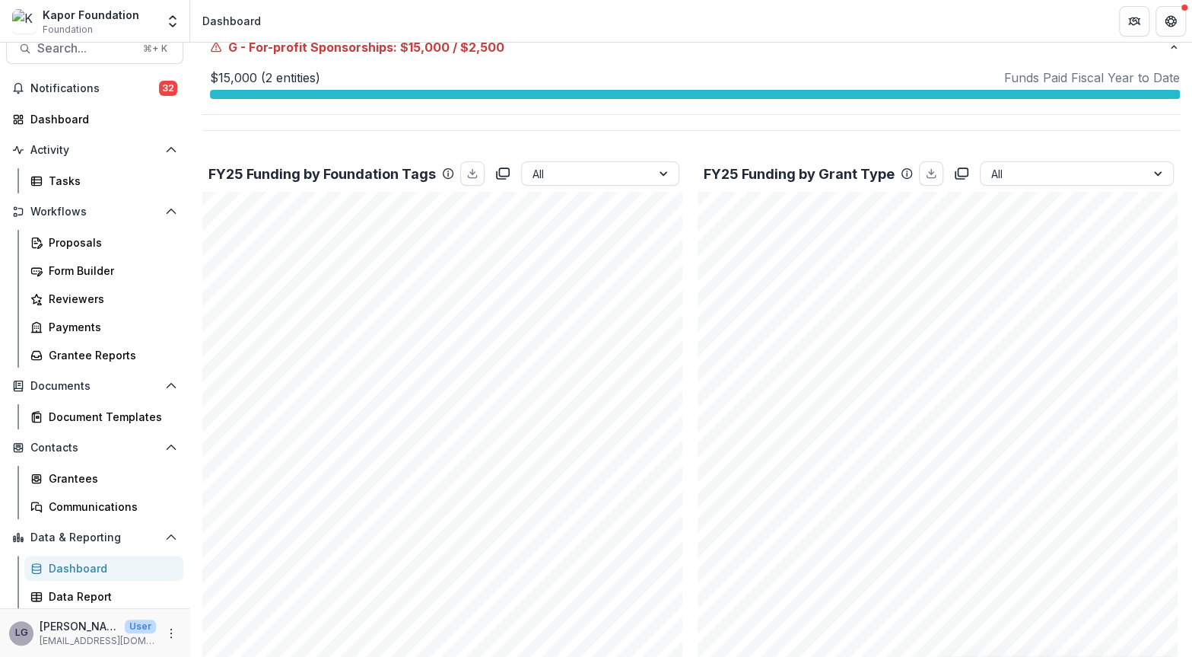
scroll to position [1837, 0]
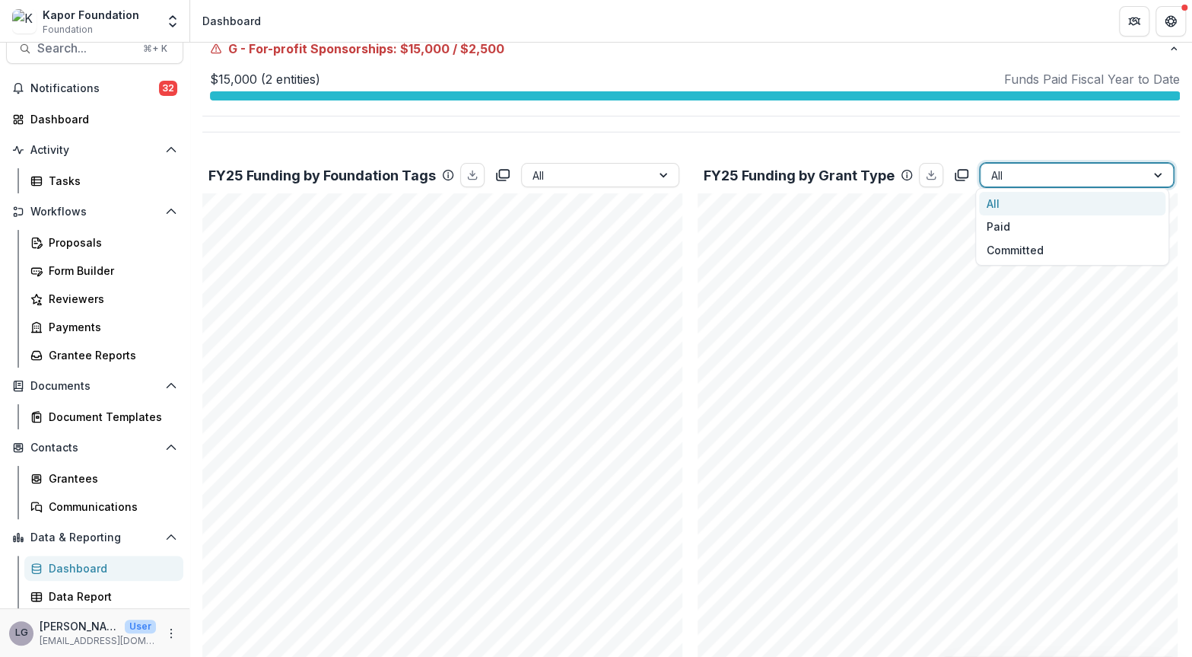
click at [1125, 170] on div at bounding box center [1064, 175] width 145 height 19
click at [1049, 228] on div "Paid" at bounding box center [1072, 227] width 186 height 24
click at [1083, 166] on div at bounding box center [1064, 175] width 145 height 19
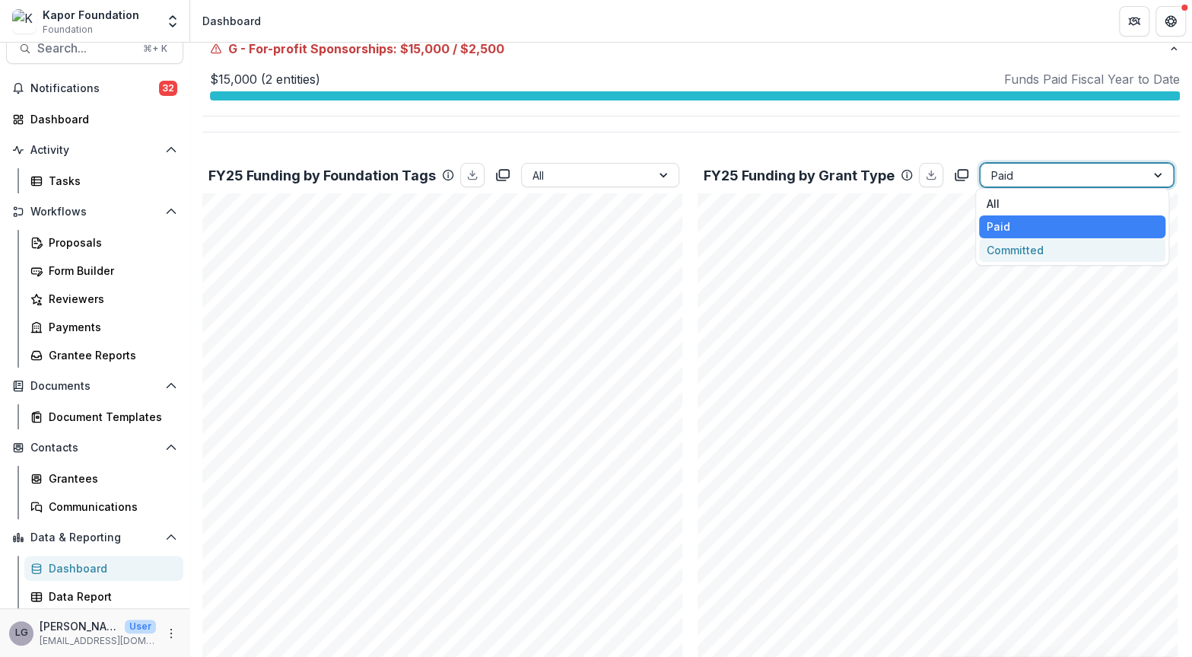
click at [1030, 250] on div "Committed" at bounding box center [1072, 250] width 186 height 24
click at [1075, 171] on div at bounding box center [1064, 175] width 145 height 19
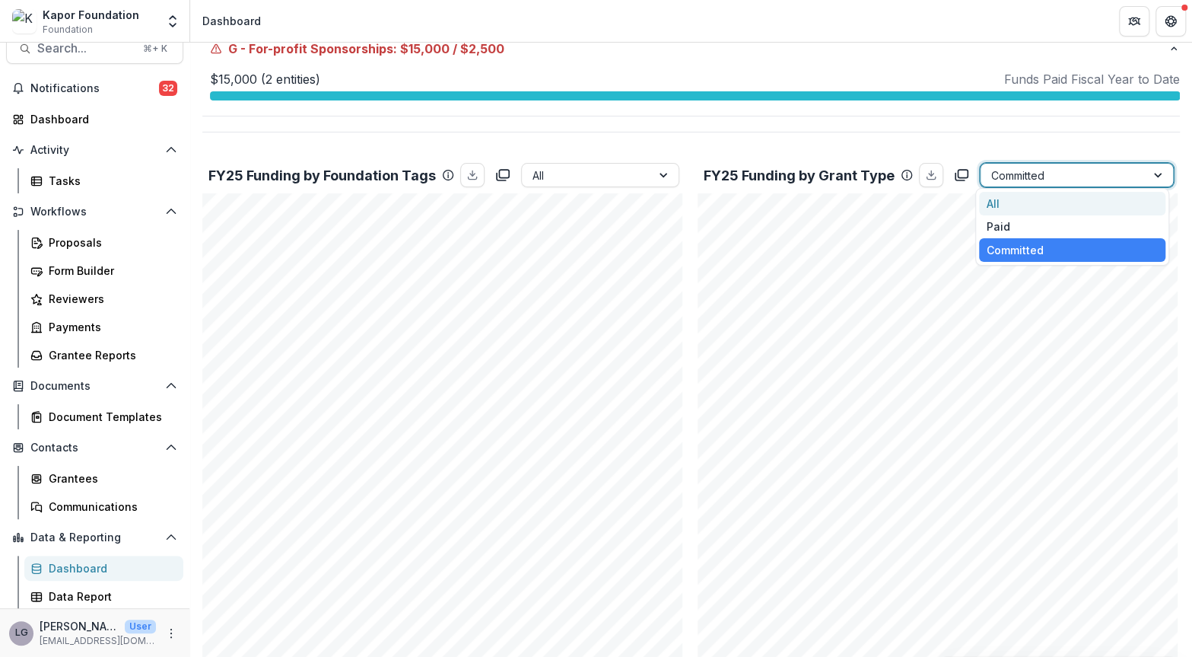
click at [1056, 196] on div "All" at bounding box center [1072, 204] width 186 height 24
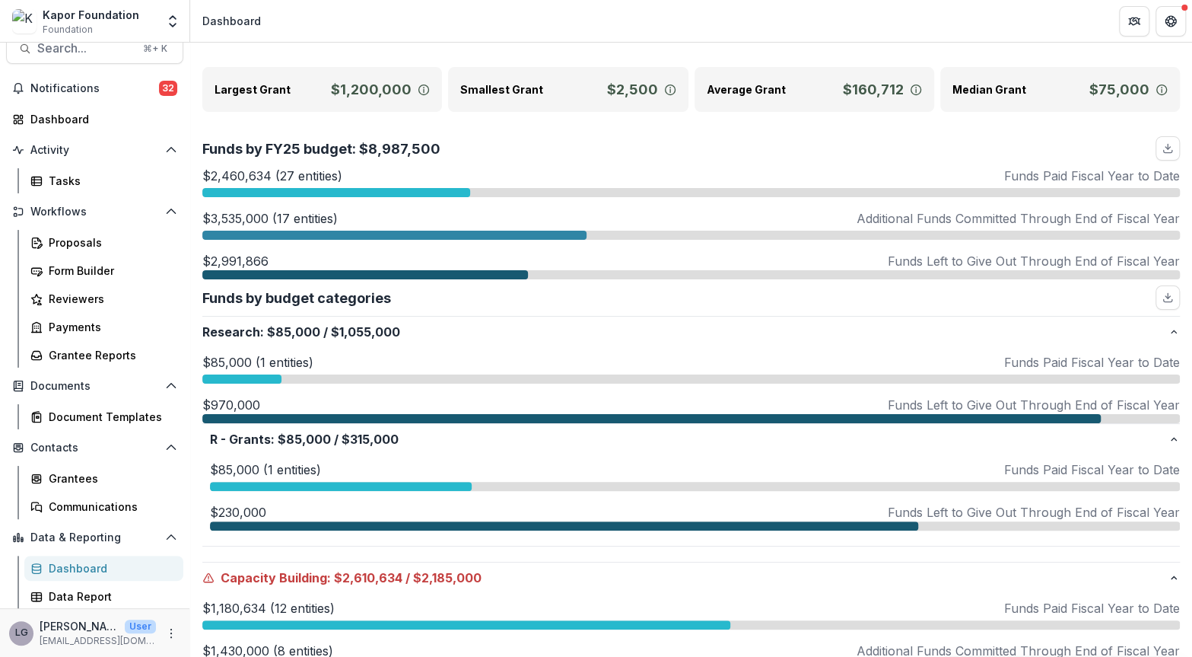
scroll to position [123, 0]
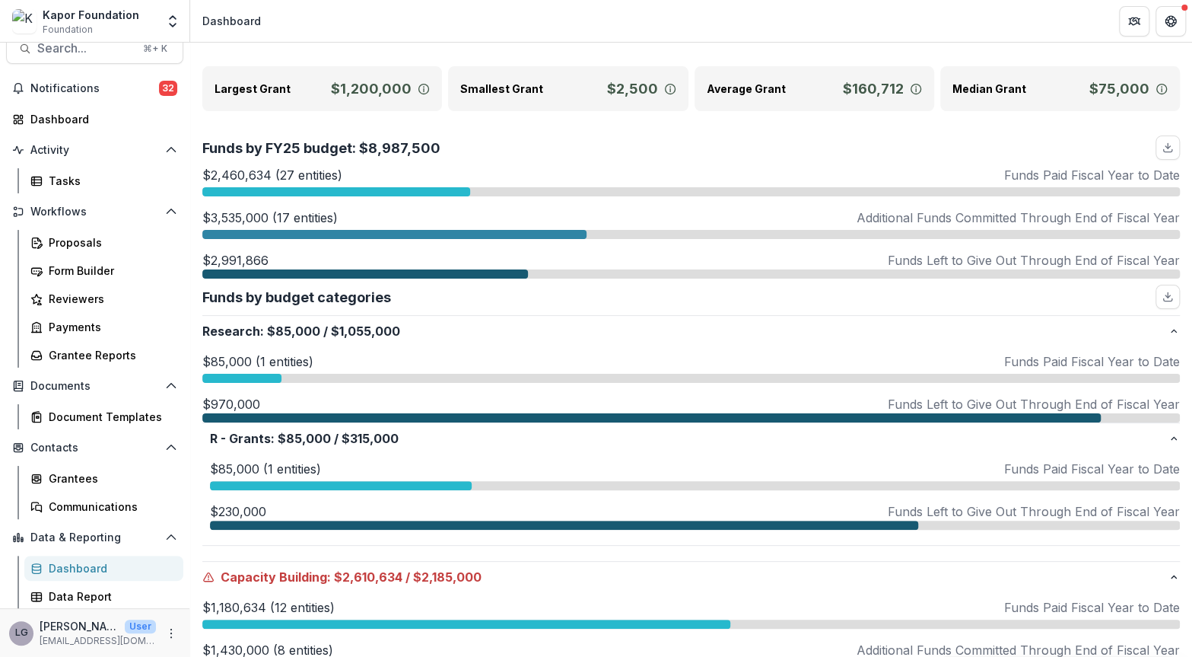
click at [271, 264] on div "$2,991,866 Funds Left to Give Out Through End of Fiscal Year" at bounding box center [691, 260] width 978 height 18
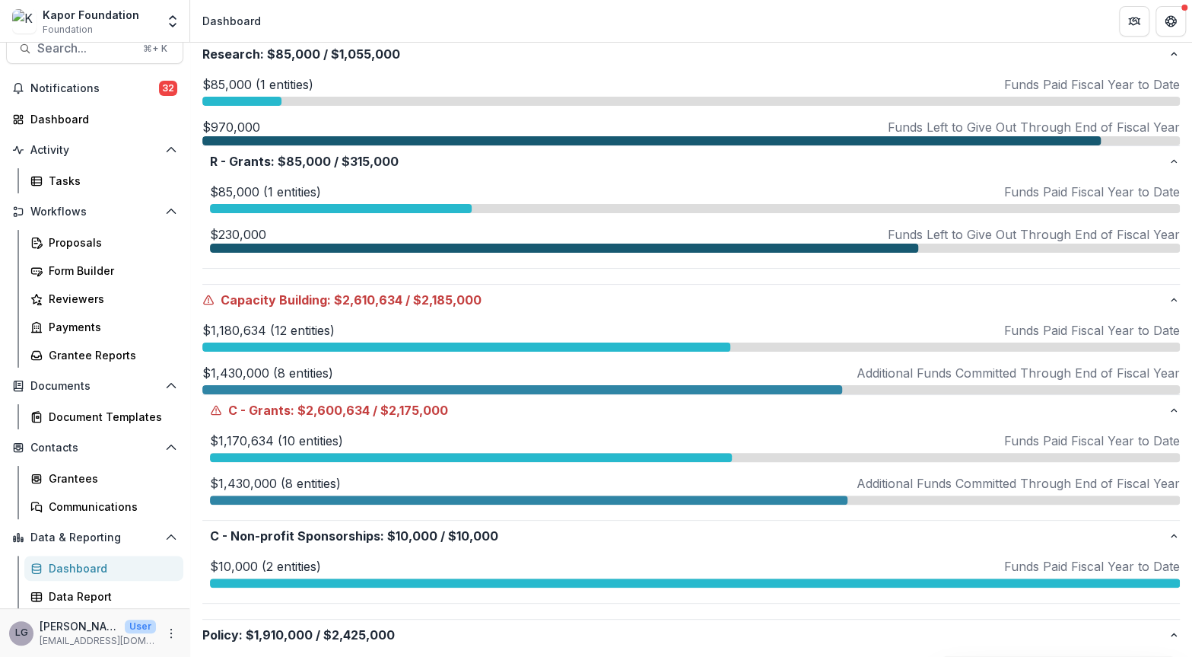
scroll to position [0, 0]
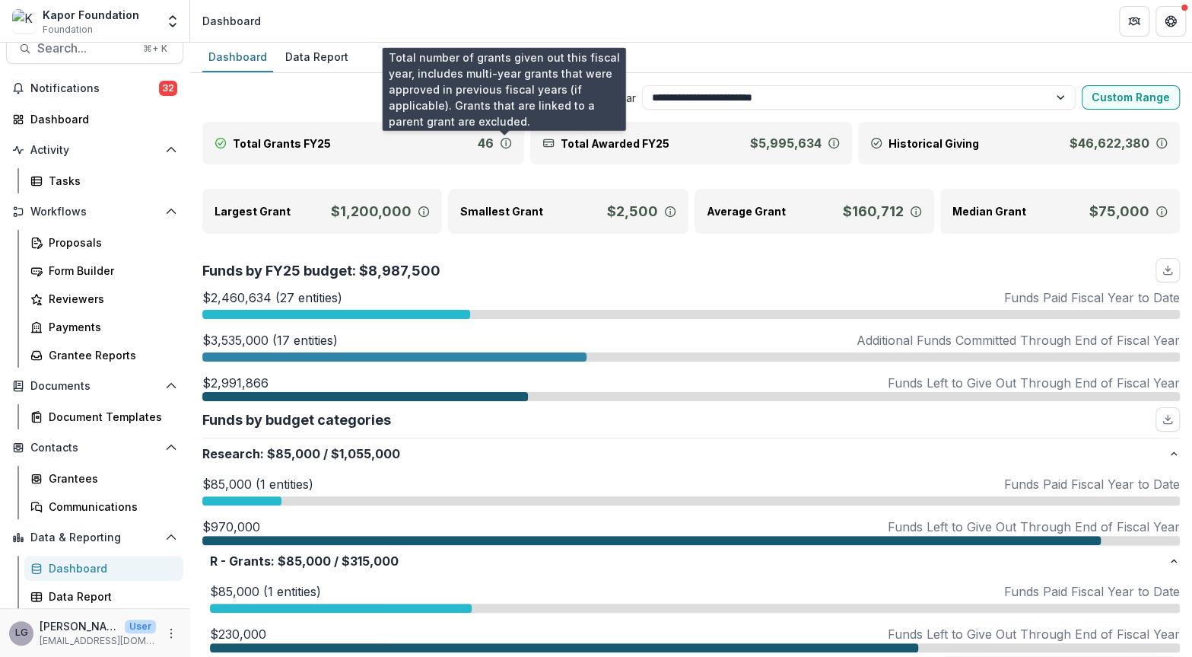
click at [502, 142] on icon at bounding box center [506, 143] width 12 height 12
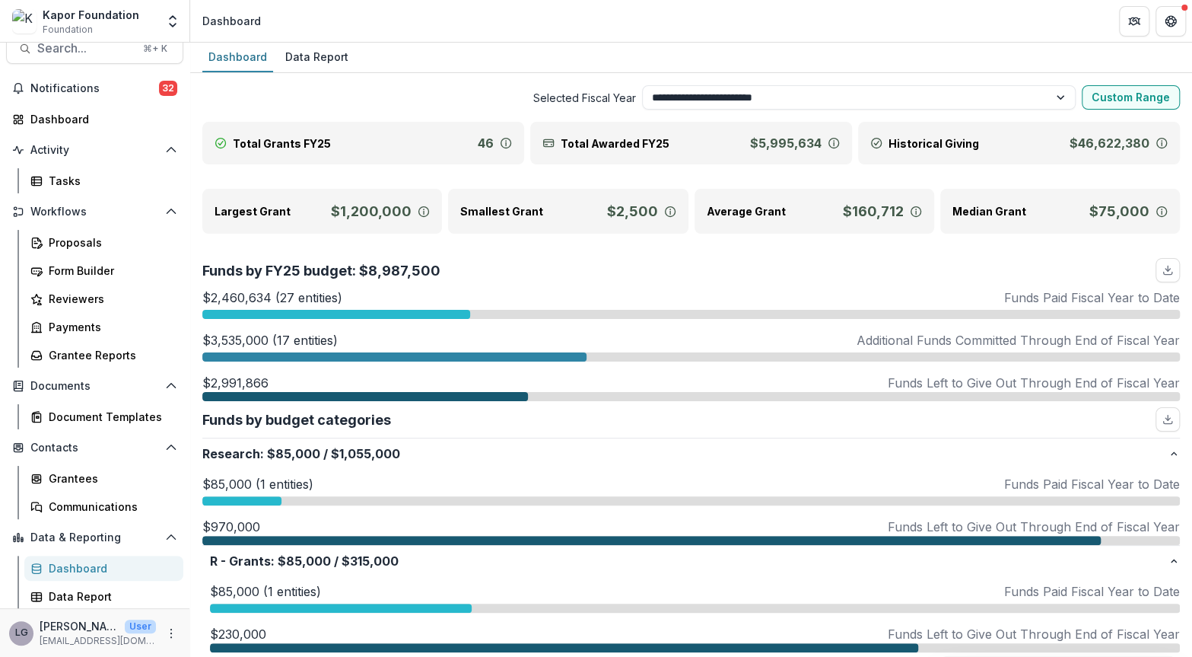
click at [502, 142] on icon at bounding box center [506, 143] width 12 height 12
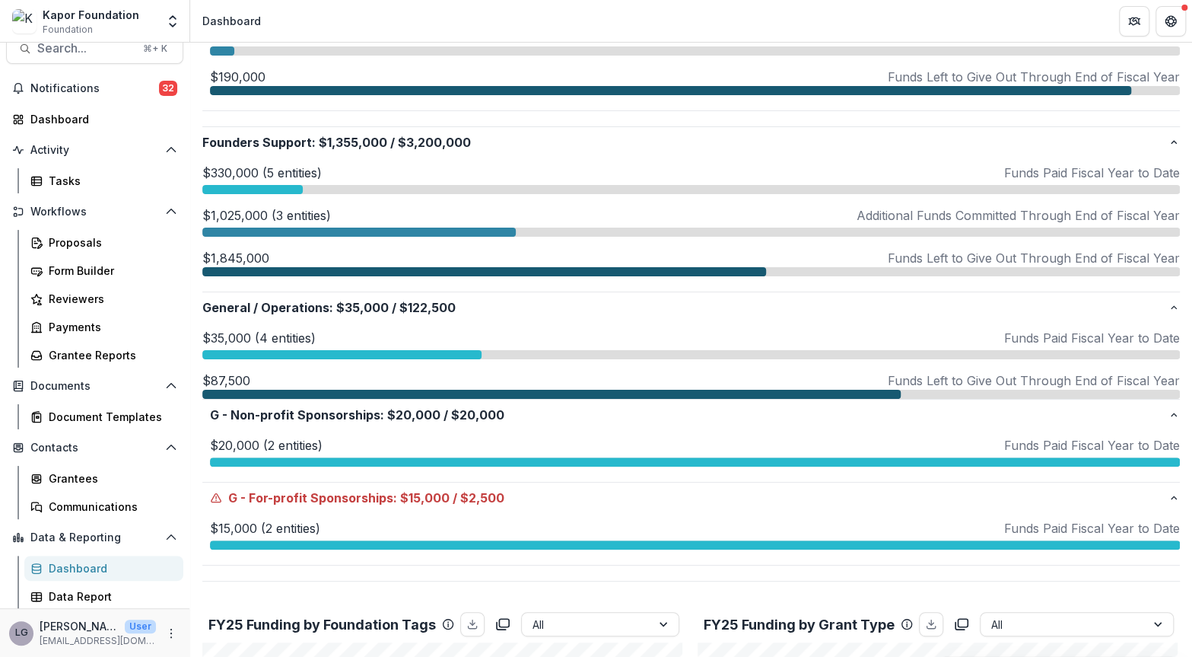
scroll to position [1273, 0]
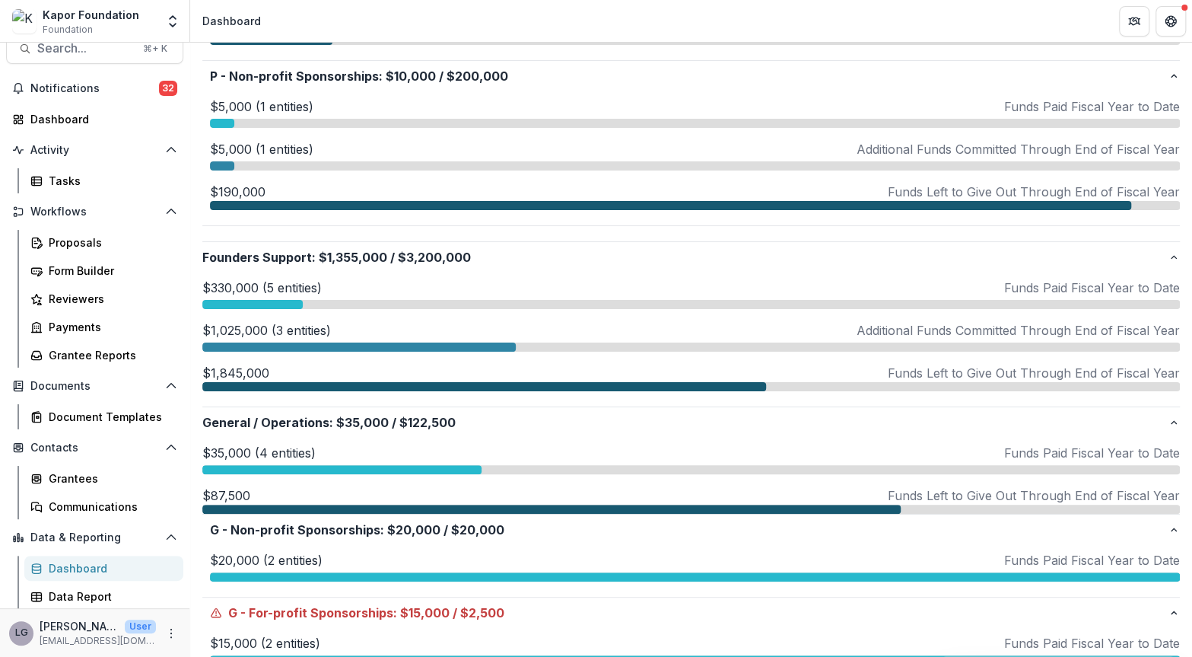
click at [406, 342] on div at bounding box center [359, 346] width 314 height 9
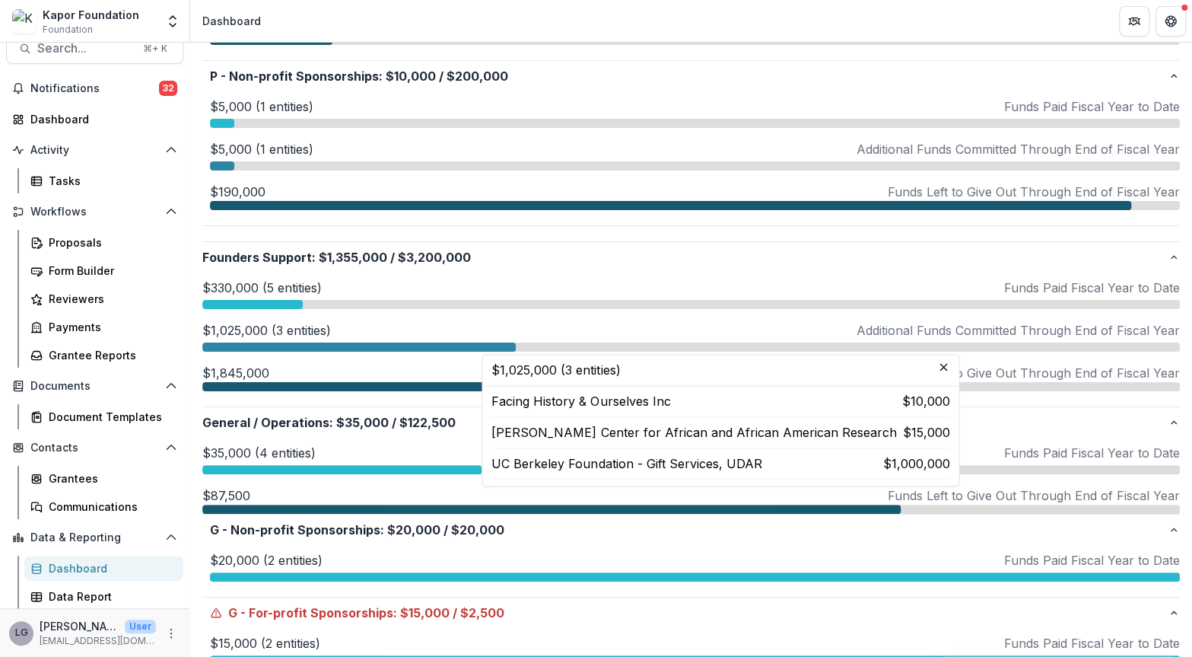
click at [389, 382] on div at bounding box center [484, 386] width 564 height 9
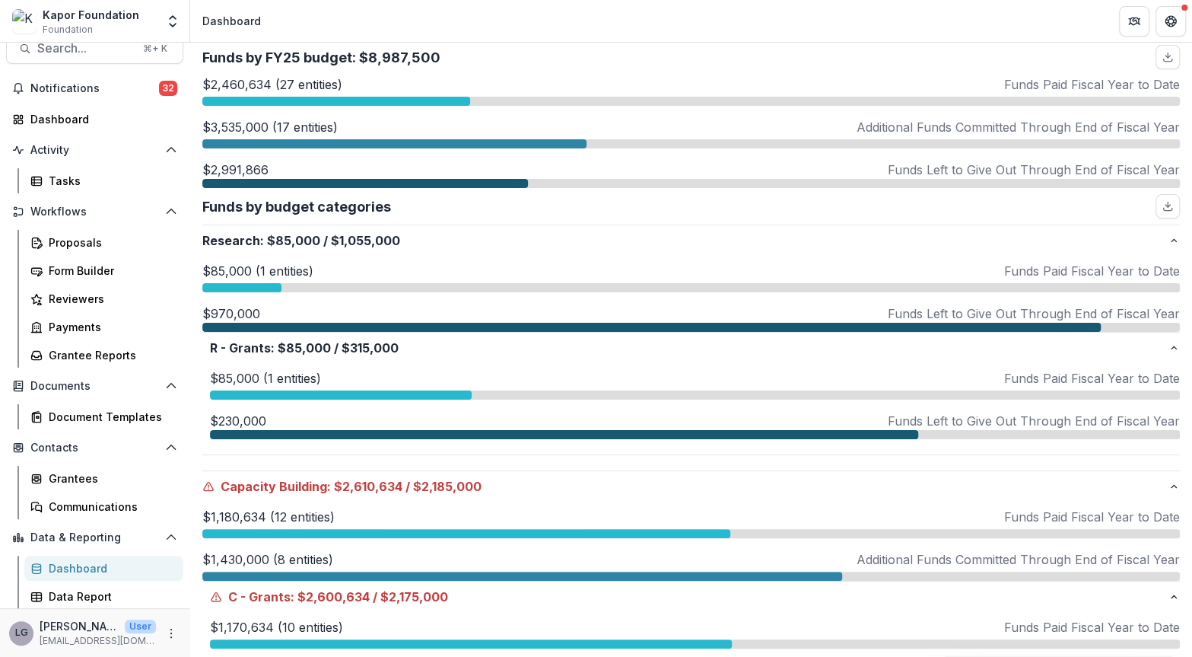
scroll to position [208, 0]
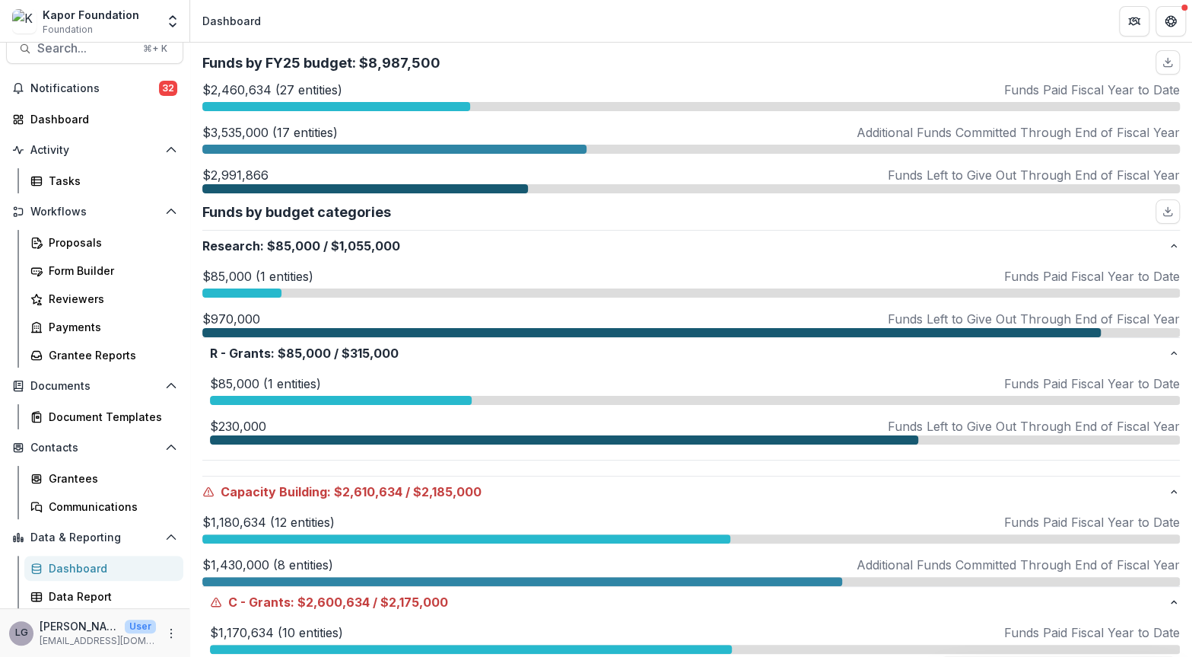
click at [280, 402] on div at bounding box center [341, 400] width 262 height 9
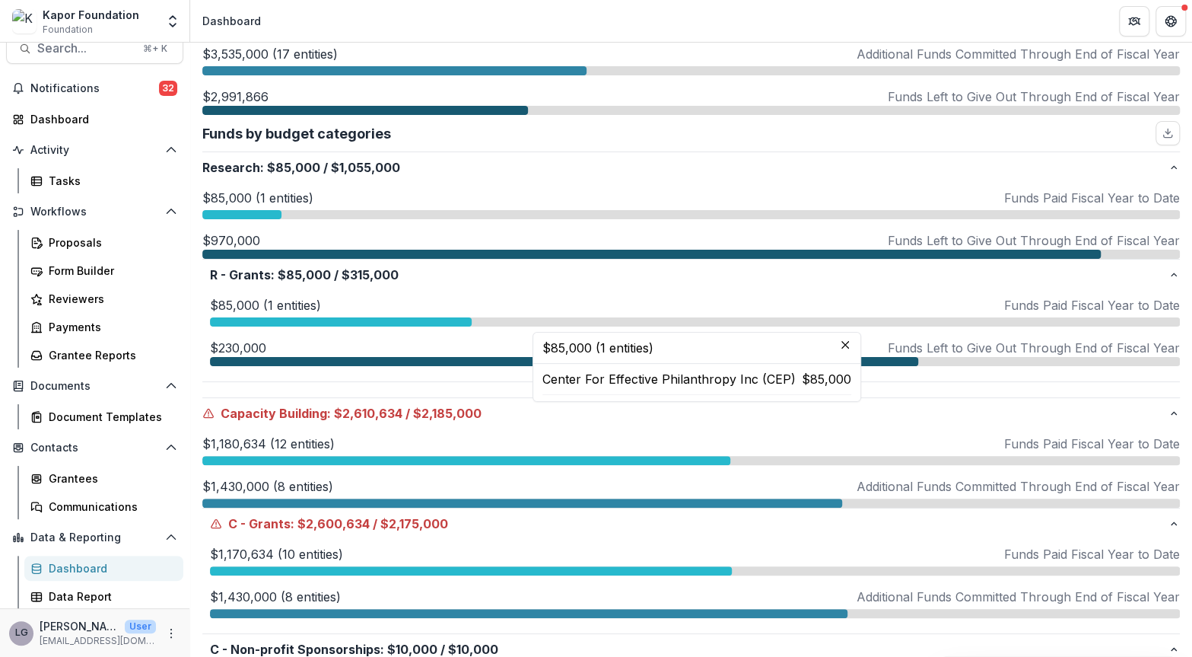
scroll to position [290, 0]
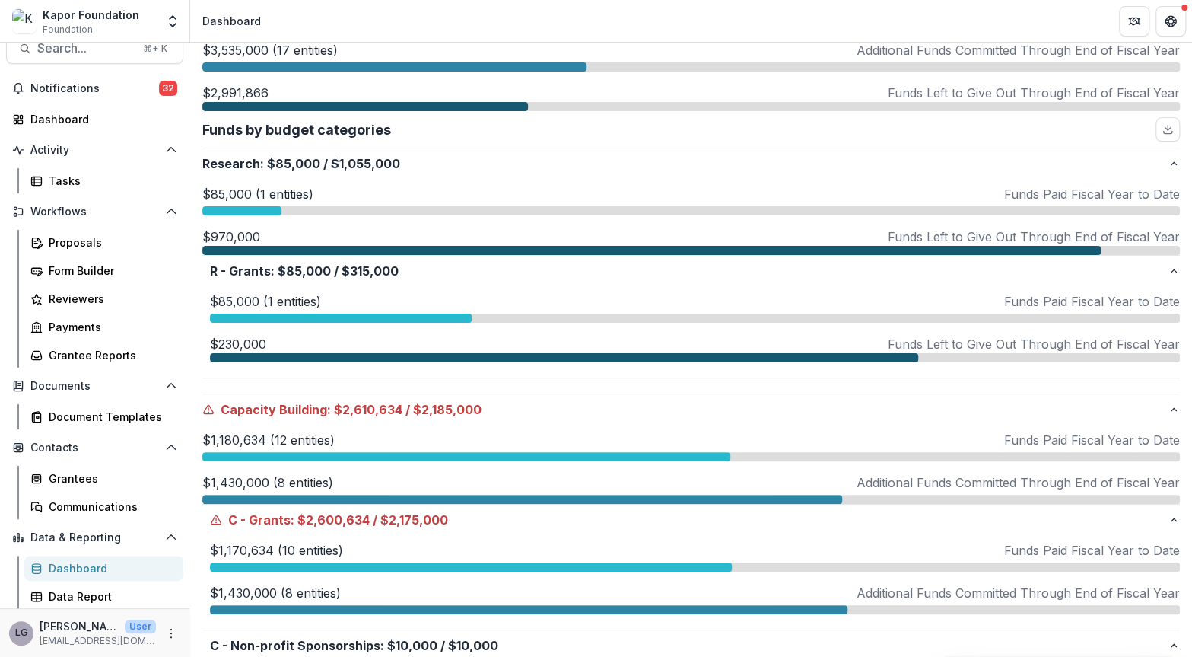
click at [255, 247] on div at bounding box center [651, 250] width 899 height 9
click at [256, 209] on div at bounding box center [241, 210] width 79 height 9
click at [253, 311] on div "$85,000 (1 entities) Funds Paid Fiscal Year to Date" at bounding box center [695, 307] width 970 height 30
click at [252, 350] on p "$230,000" at bounding box center [238, 344] width 56 height 18
click at [253, 355] on div at bounding box center [564, 357] width 708 height 9
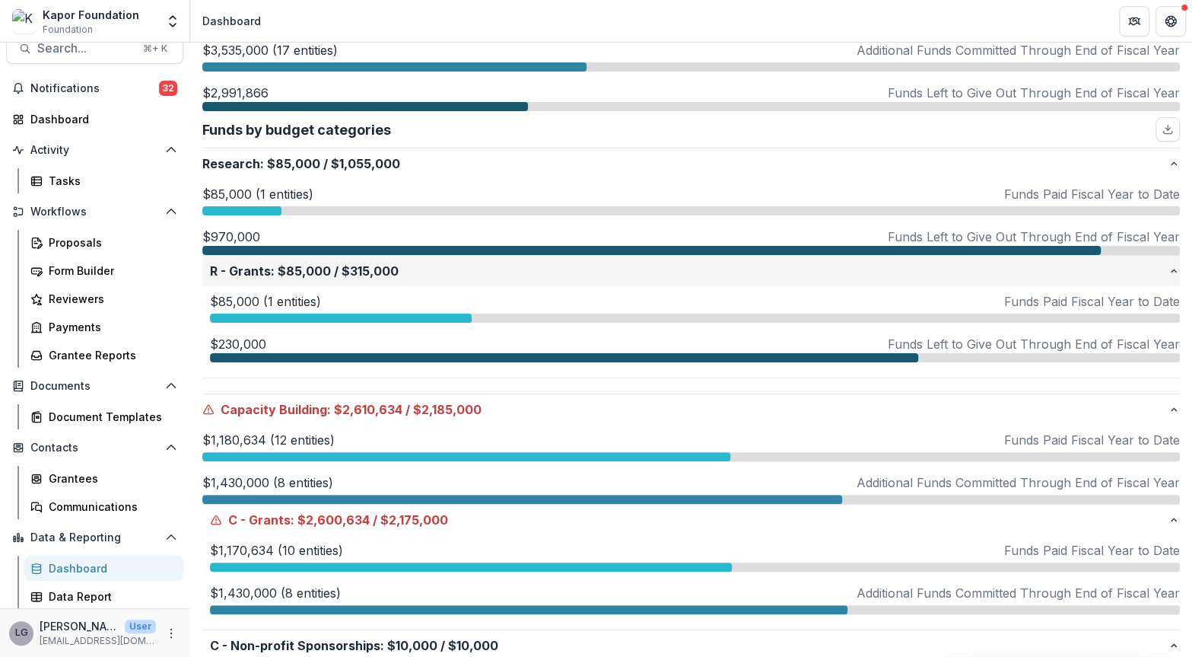
click at [349, 275] on p "R - Grants : $85,000 / $315,000" at bounding box center [689, 271] width 958 height 18
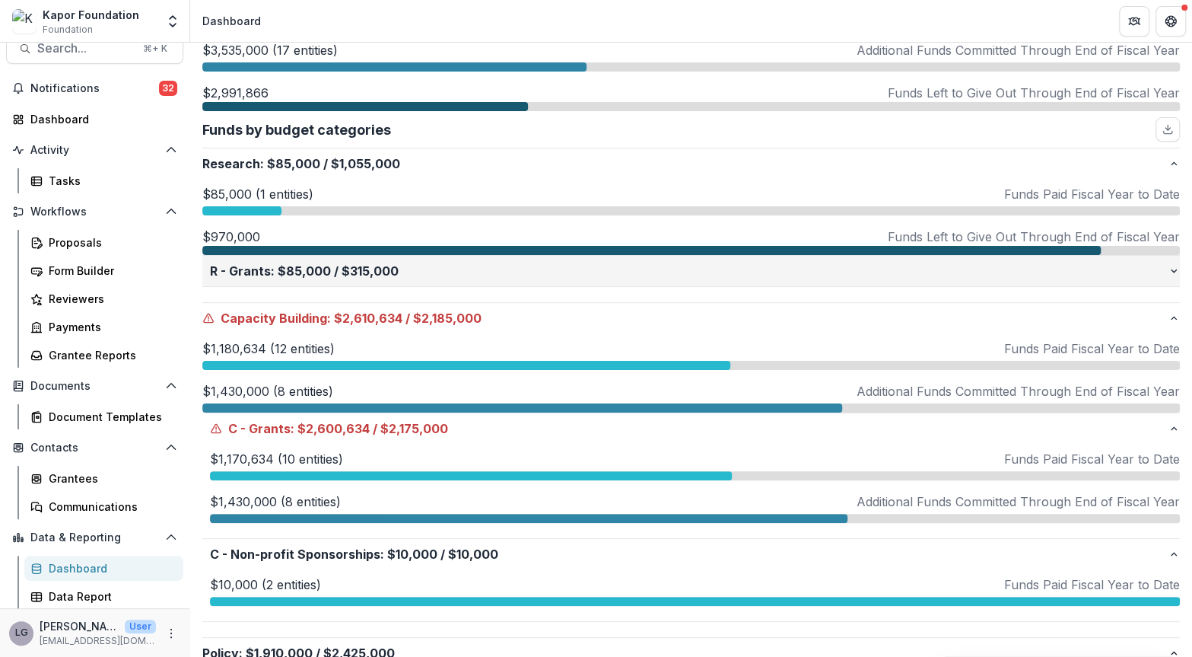
click at [349, 275] on p "R - Grants : $85,000 / $315,000" at bounding box center [689, 271] width 958 height 18
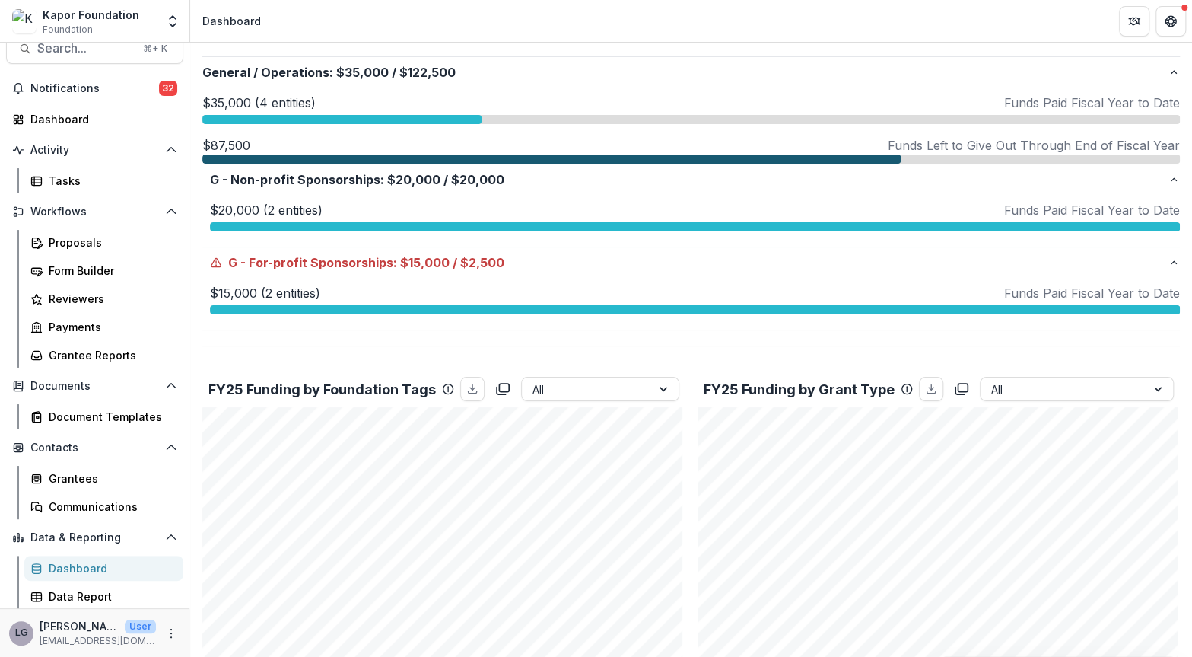
scroll to position [1626, 0]
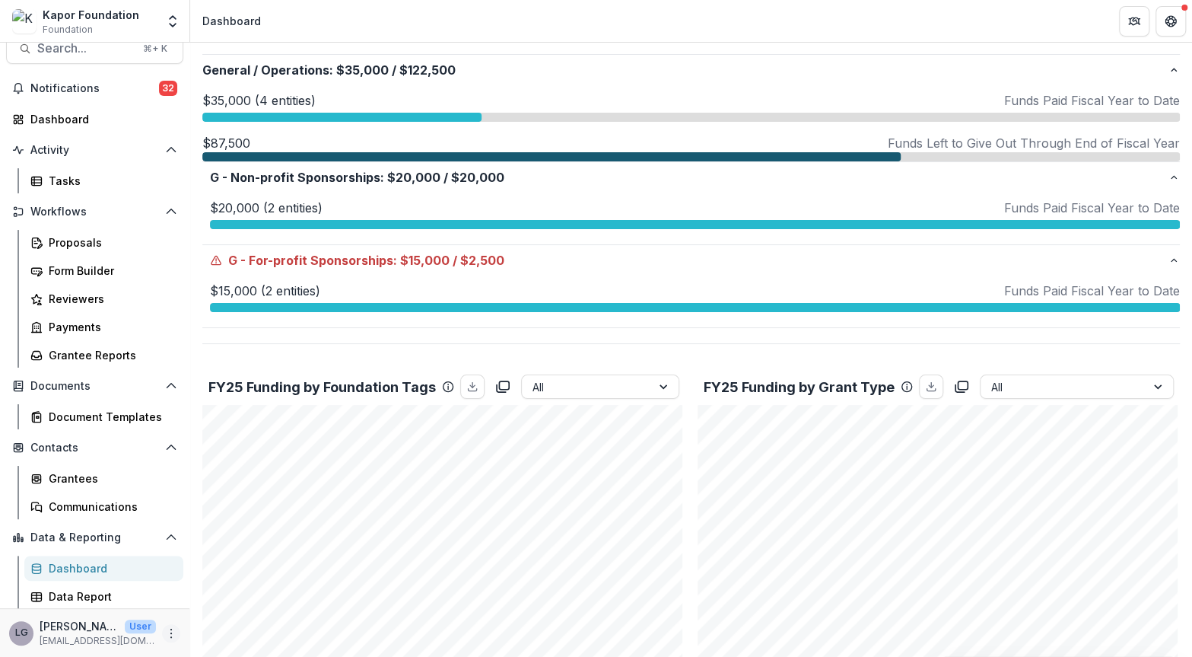
click at [171, 632] on circle "More" at bounding box center [171, 632] width 1 height 1
click at [237, 600] on link "User Settings" at bounding box center [267, 599] width 163 height 25
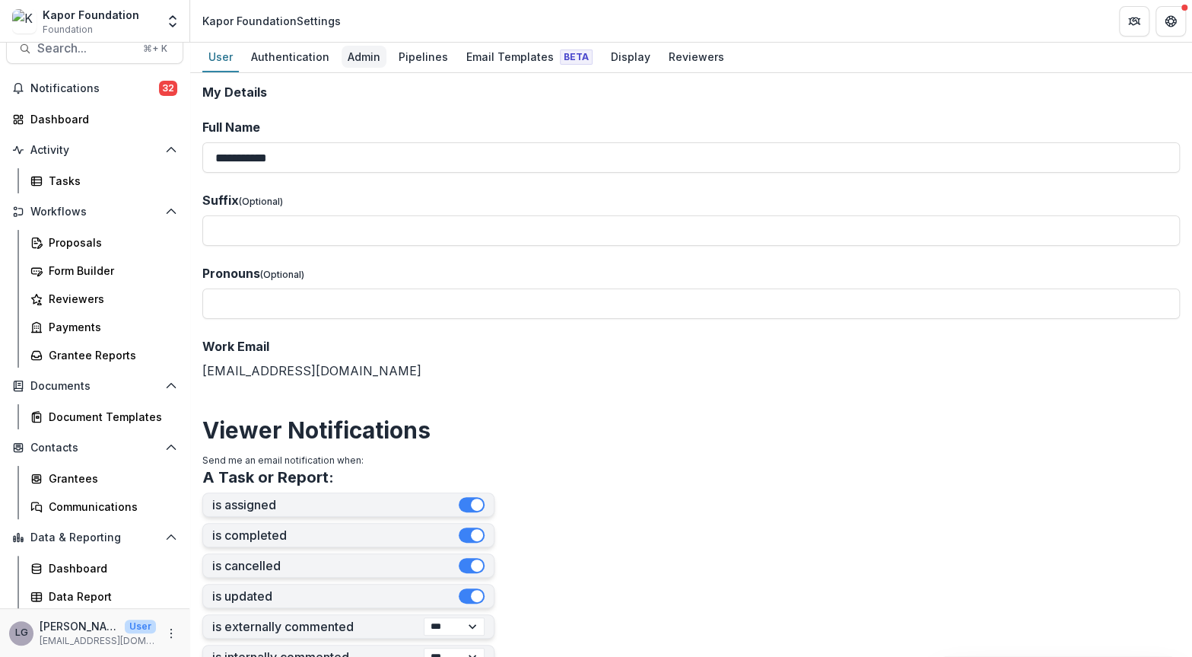
click at [365, 59] on div "Admin" at bounding box center [364, 57] width 45 height 22
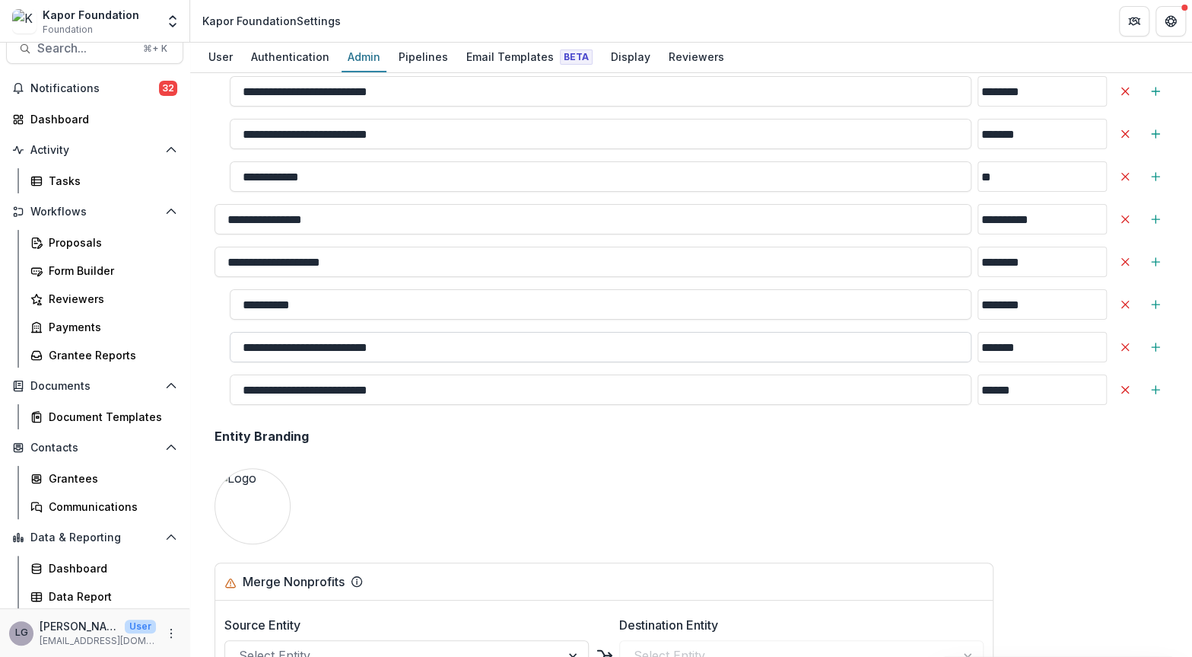
scroll to position [2411, 0]
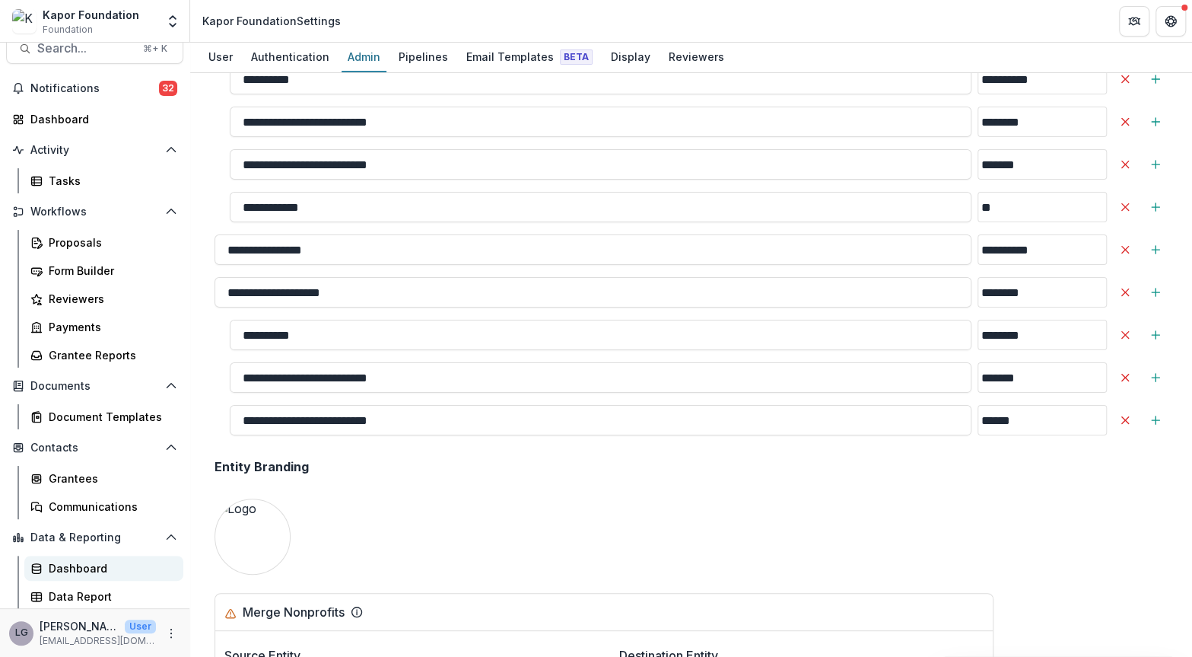
click at [92, 569] on div "Dashboard" at bounding box center [110, 568] width 123 height 16
select select "**********"
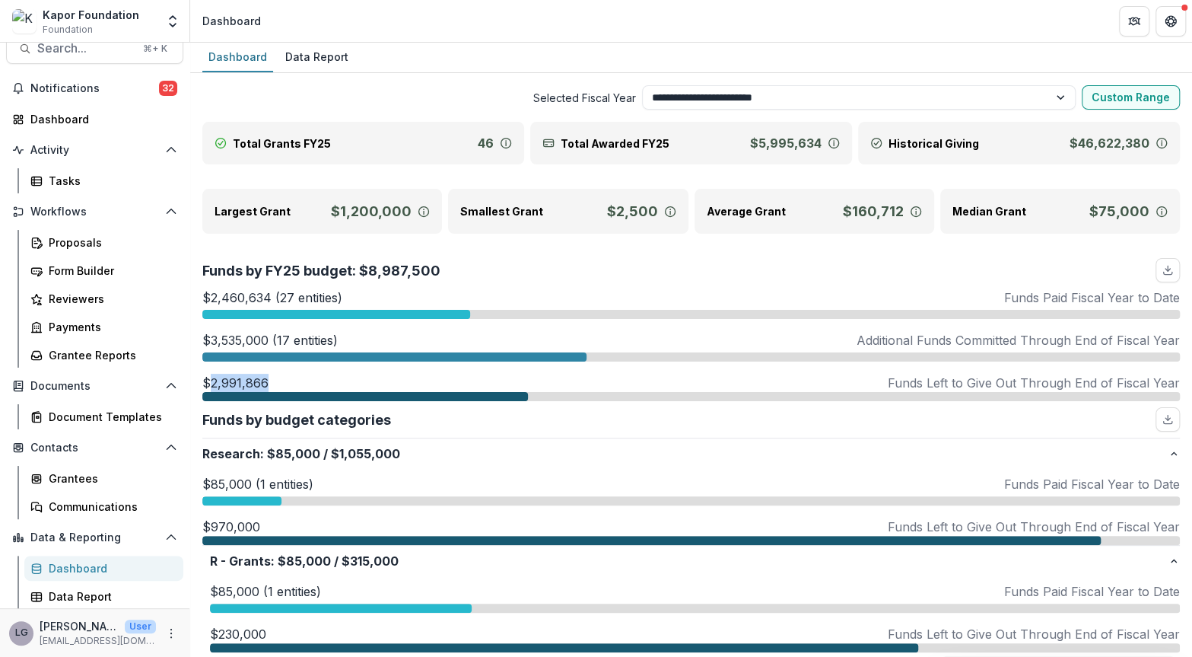
drag, startPoint x: 272, startPoint y: 381, endPoint x: 208, endPoint y: 383, distance: 64.0
click at [208, 383] on div "$2,991,866 Funds Left to Give Out Through End of Fiscal Year" at bounding box center [691, 383] width 978 height 18
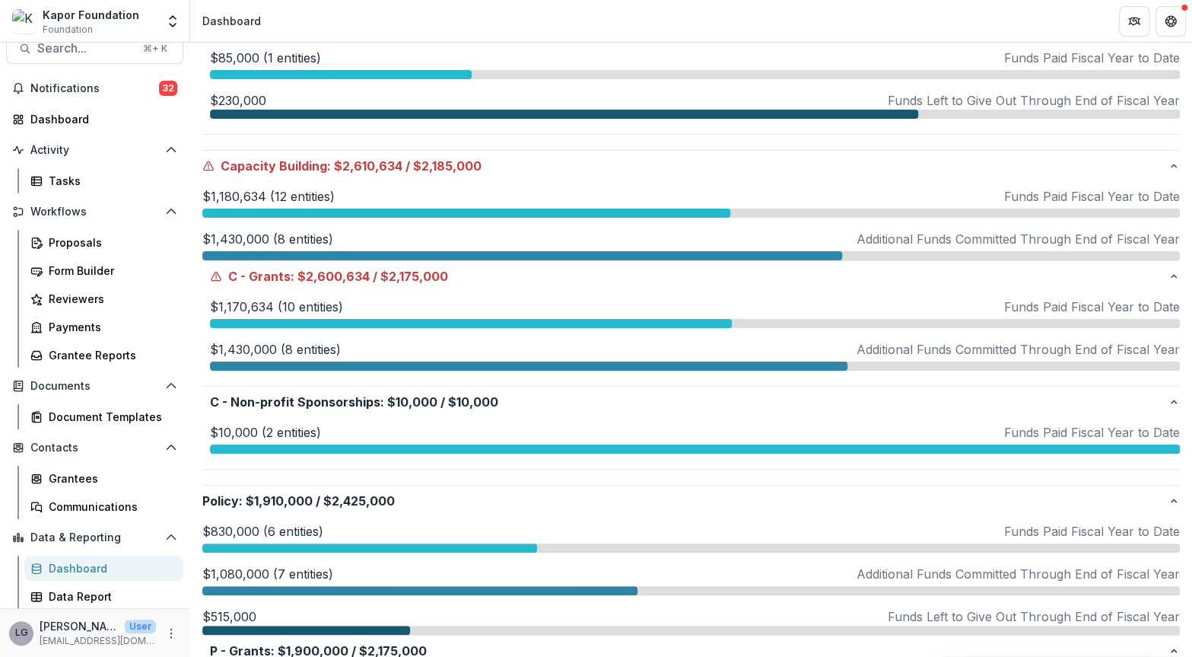
scroll to position [534, 0]
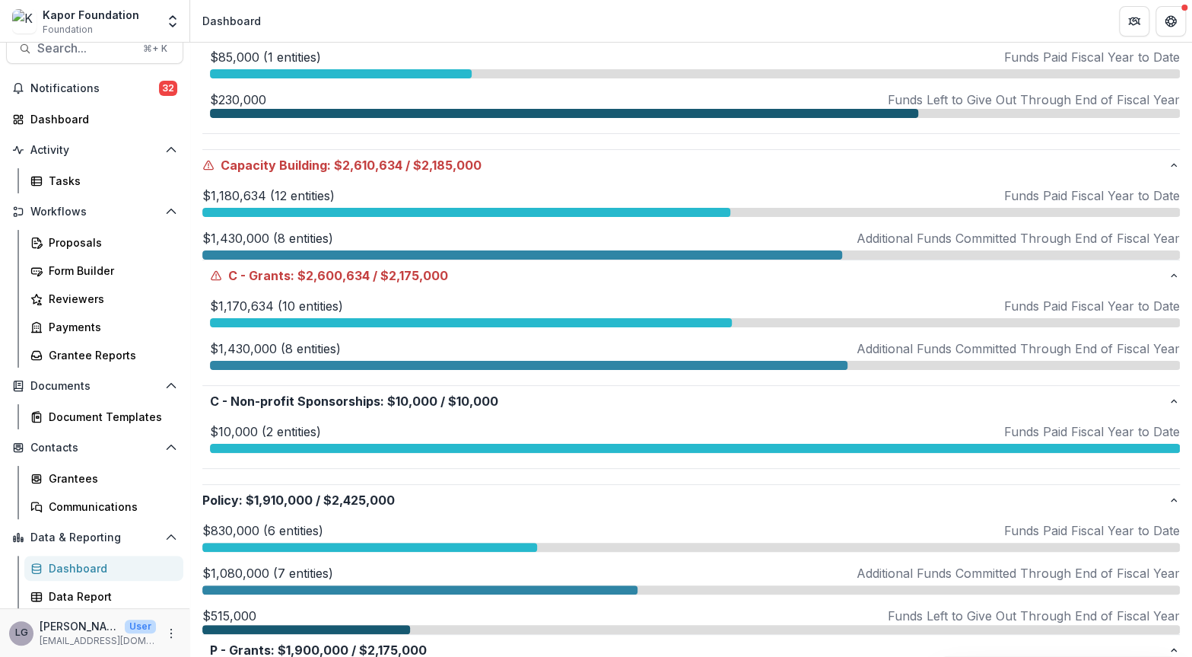
click at [333, 205] on div "$1,180,634 (12 entities) Funds Paid Fiscal Year to Date" at bounding box center [691, 201] width 978 height 30
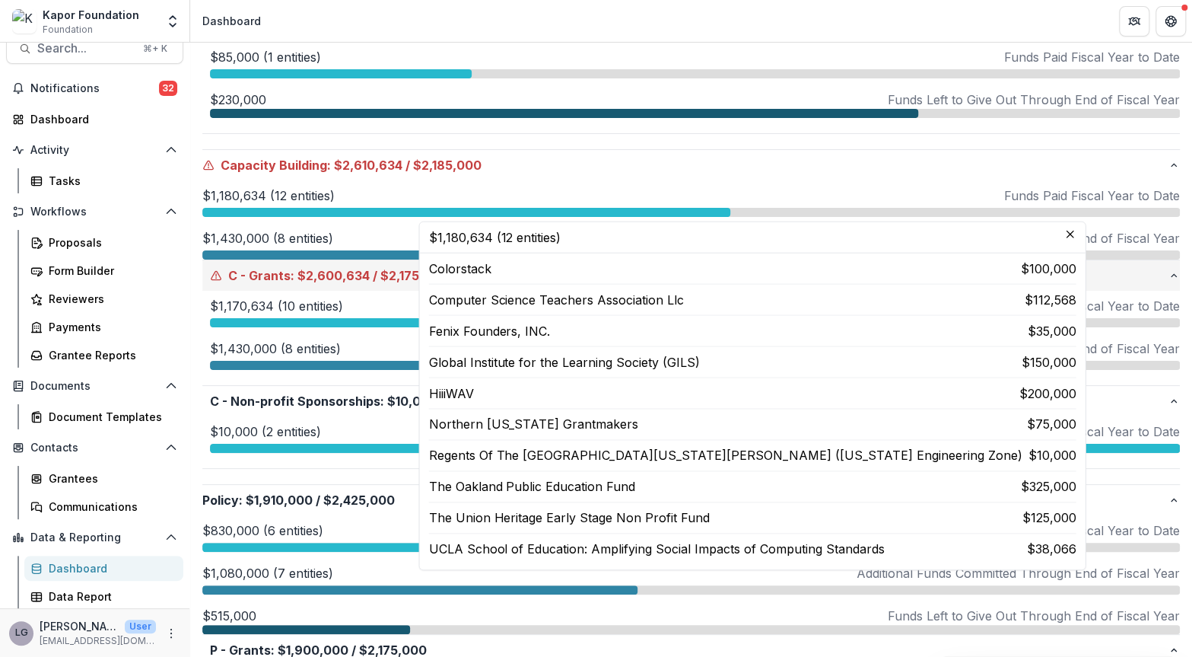
click at [358, 269] on span "$2,600,634" at bounding box center [334, 275] width 72 height 18
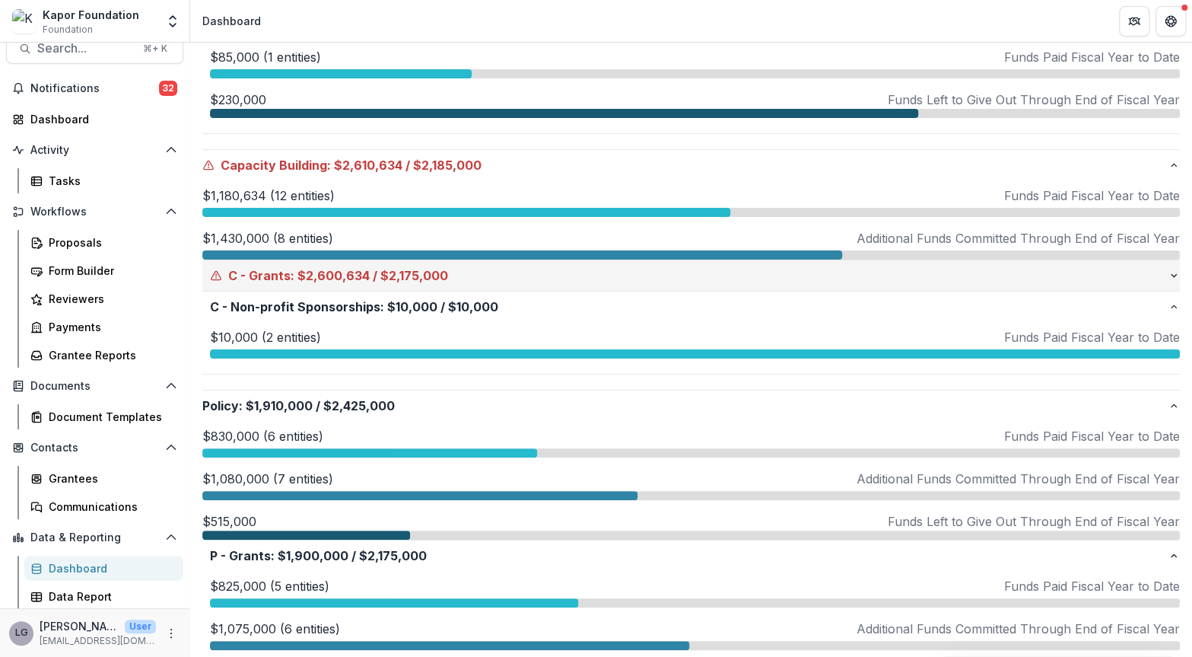
click at [358, 272] on span "$2,600,634" at bounding box center [334, 275] width 72 height 18
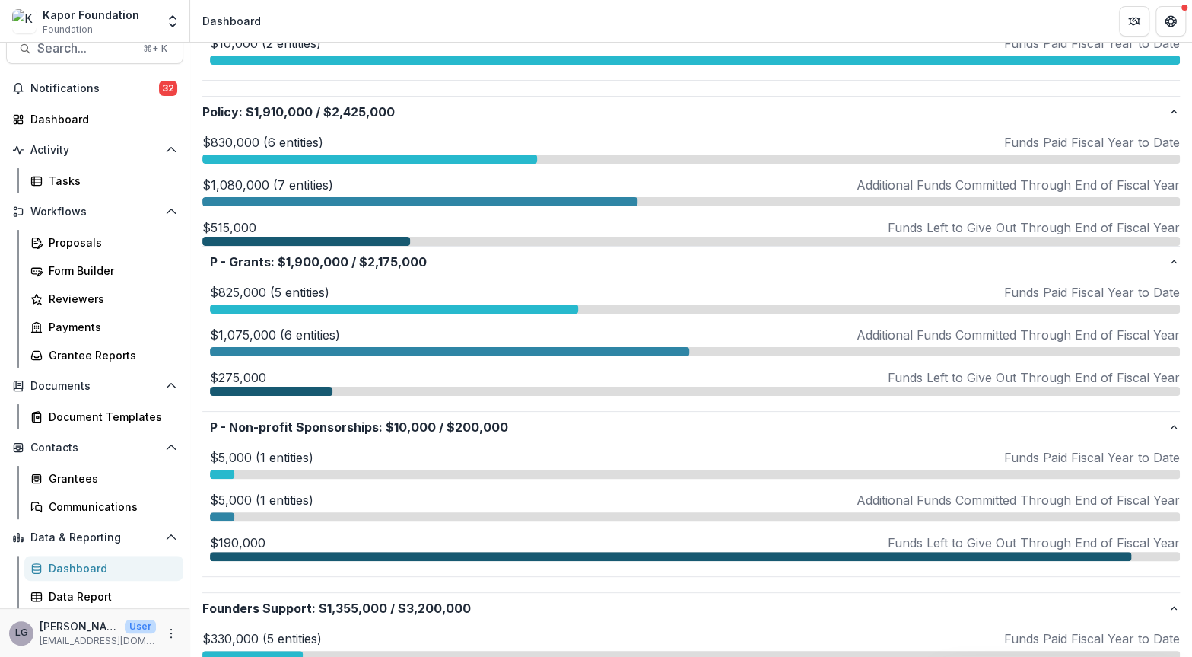
scroll to position [925, 0]
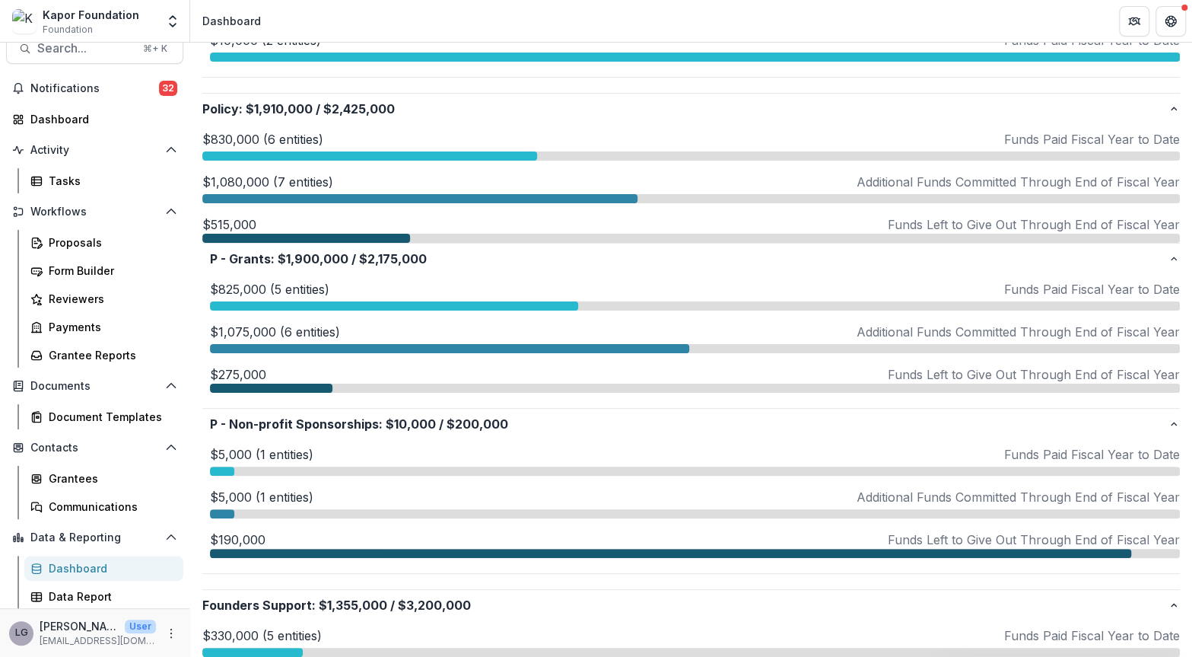
click at [282, 139] on p "$830,000 (6 entities)" at bounding box center [262, 139] width 121 height 18
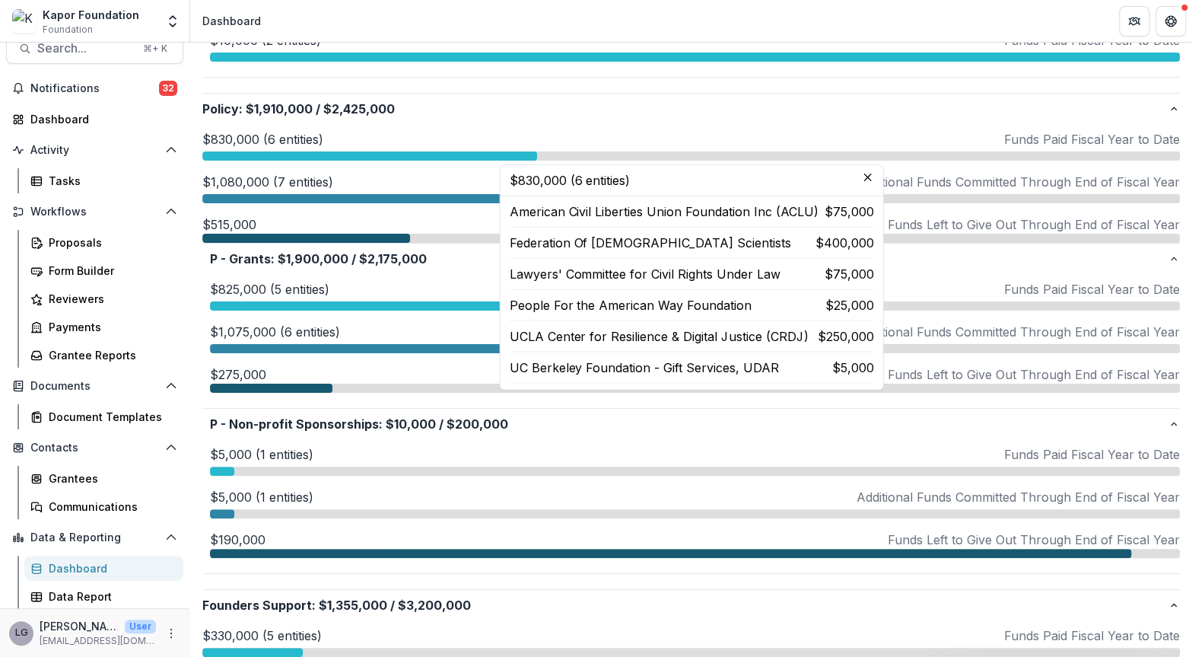
click at [314, 179] on p "$1,080,000 (7 entities)" at bounding box center [267, 182] width 131 height 18
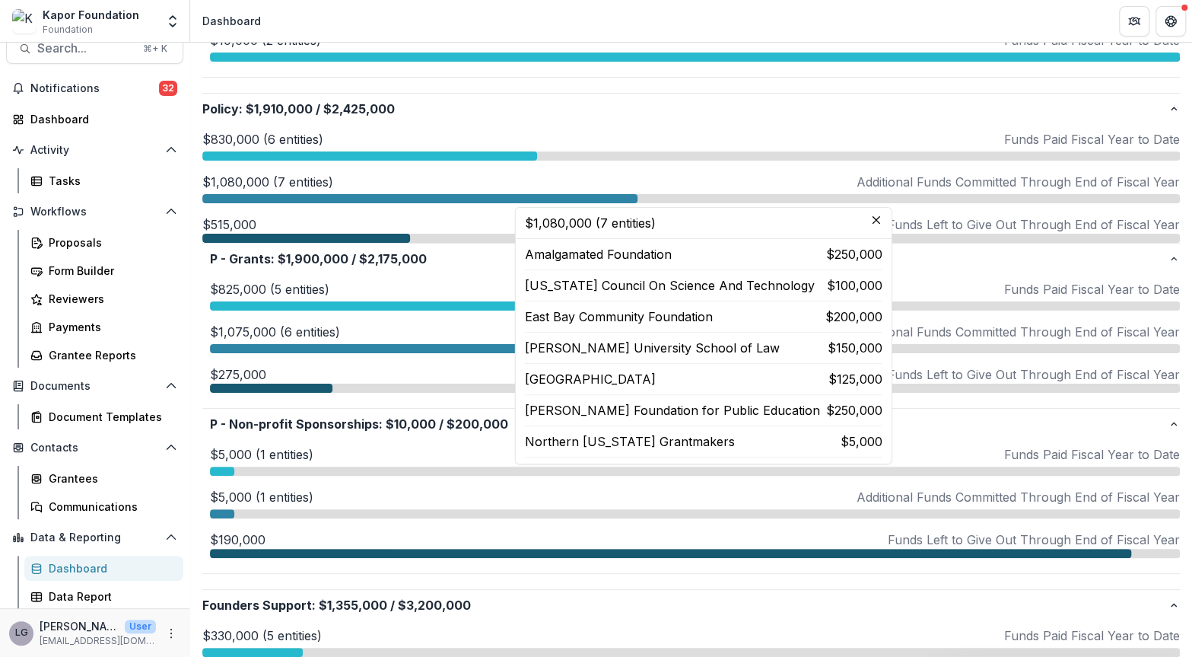
click at [406, 208] on div "$830,000 (6 entities) Funds Paid Fiscal Year to Date $830,000 (6 entities) Amer…" at bounding box center [691, 186] width 978 height 113
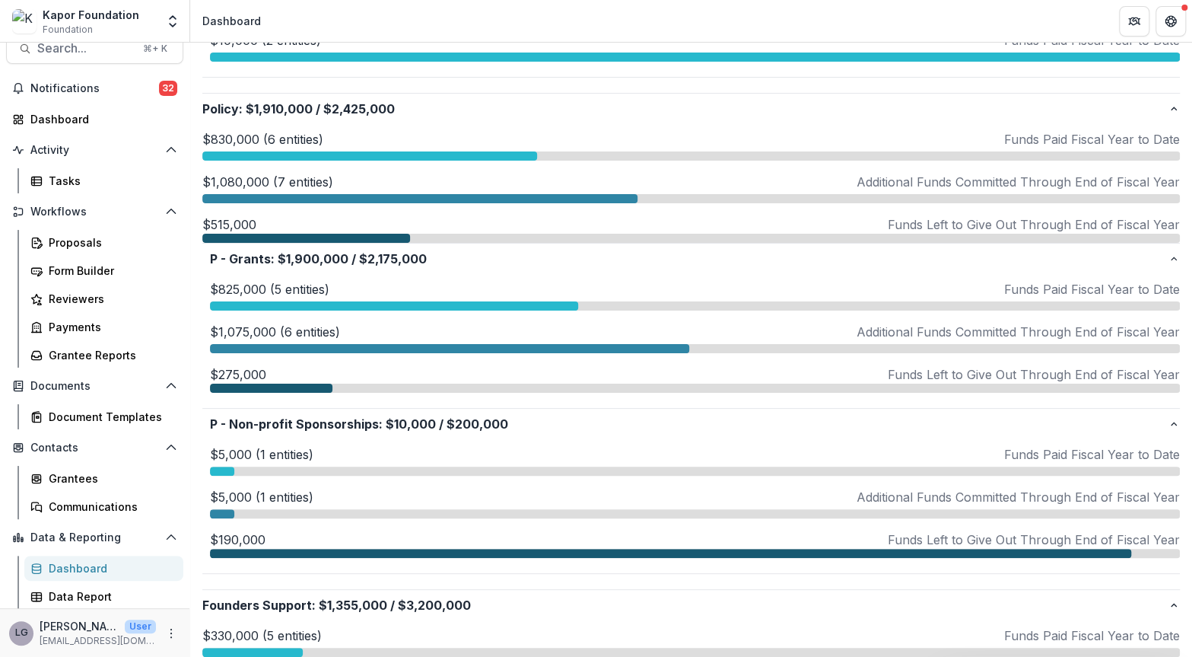
click at [319, 194] on div at bounding box center [419, 198] width 435 height 9
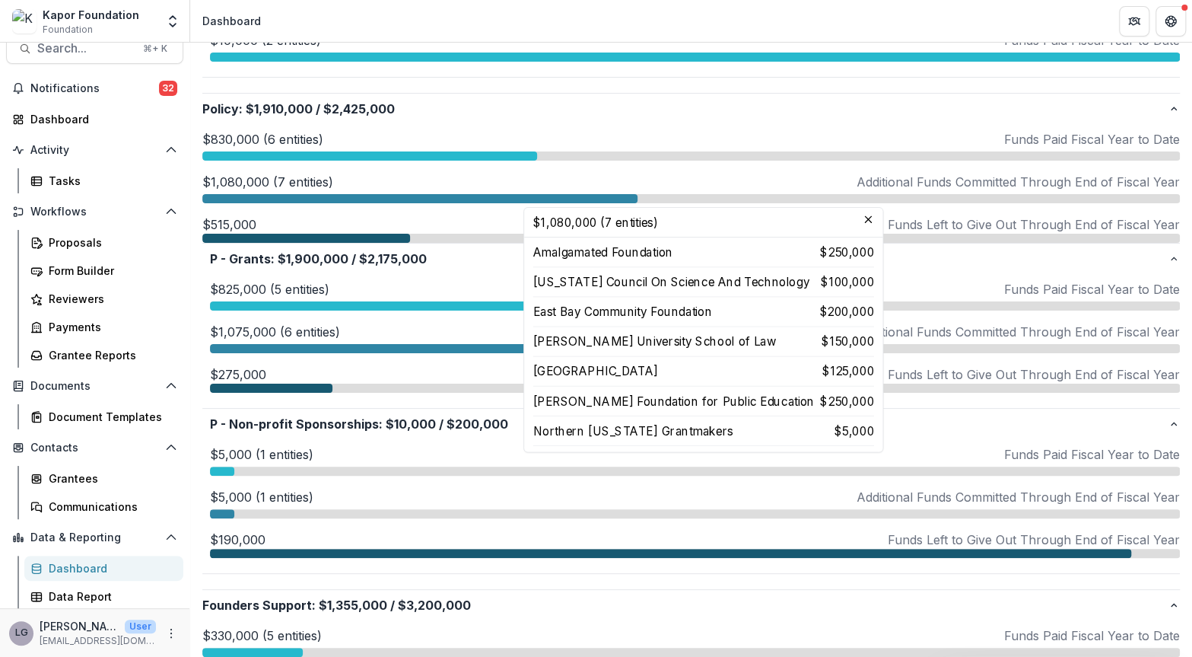
click at [307, 234] on div at bounding box center [306, 238] width 208 height 9
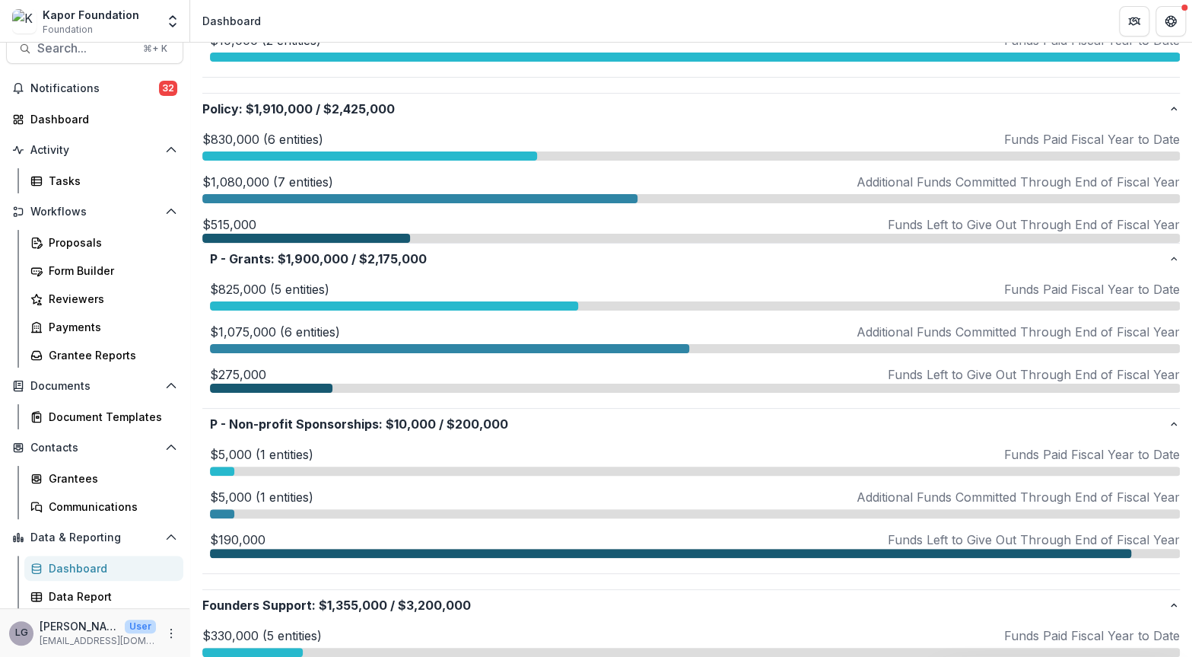
click at [317, 298] on div "$825,000 (5 entities) Funds Paid Fiscal Year to Date" at bounding box center [695, 295] width 970 height 30
click at [315, 333] on p "$1,075,000 (6 entities)" at bounding box center [275, 332] width 130 height 18
click at [272, 496] on p "$5,000 (1 entities)" at bounding box center [261, 497] width 103 height 18
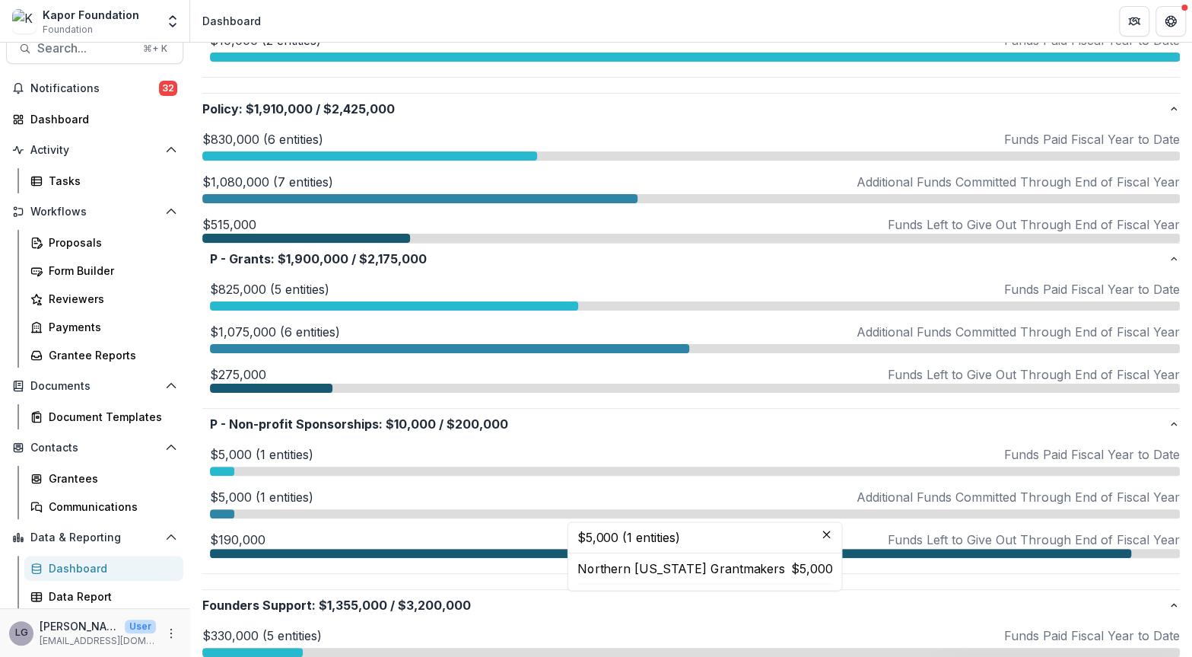
click at [299, 338] on p "$1,075,000 (6 entities)" at bounding box center [275, 332] width 130 height 18
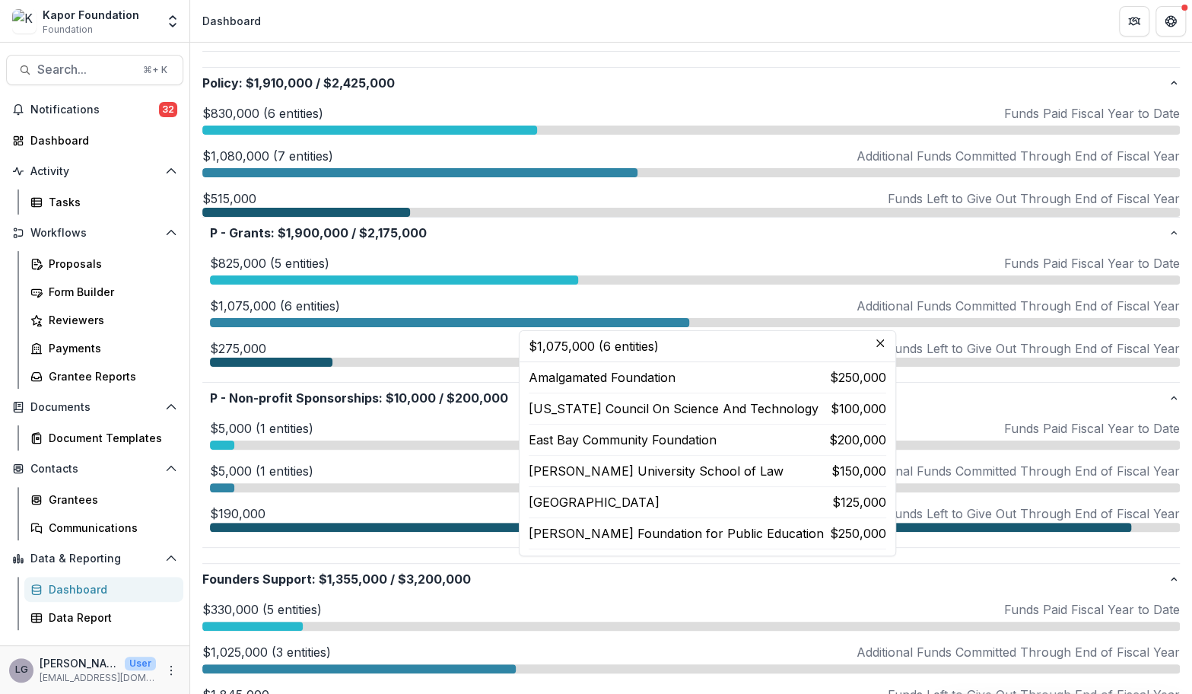
scroll to position [0, 0]
click at [677, 98] on div "$830,000 (6 entities) Funds Paid Fiscal Year to Date $830,000 (6 entities) Amer…" at bounding box center [691, 330] width 978 height 465
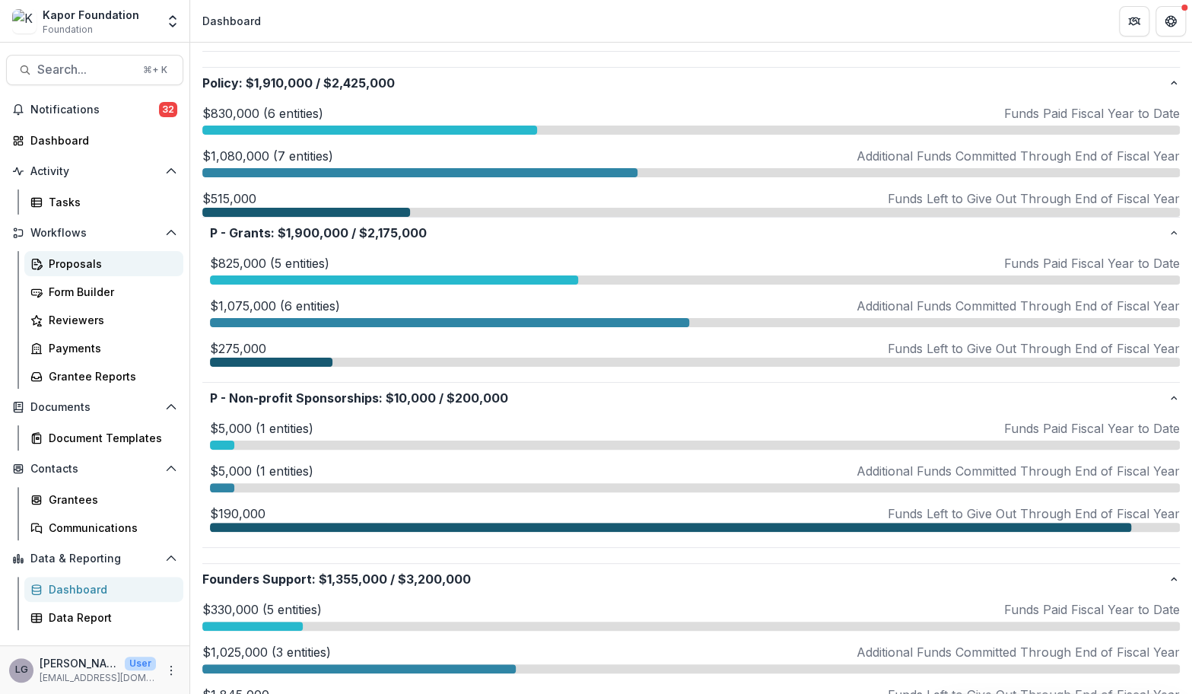
click at [66, 257] on div "Proposals" at bounding box center [110, 264] width 123 height 16
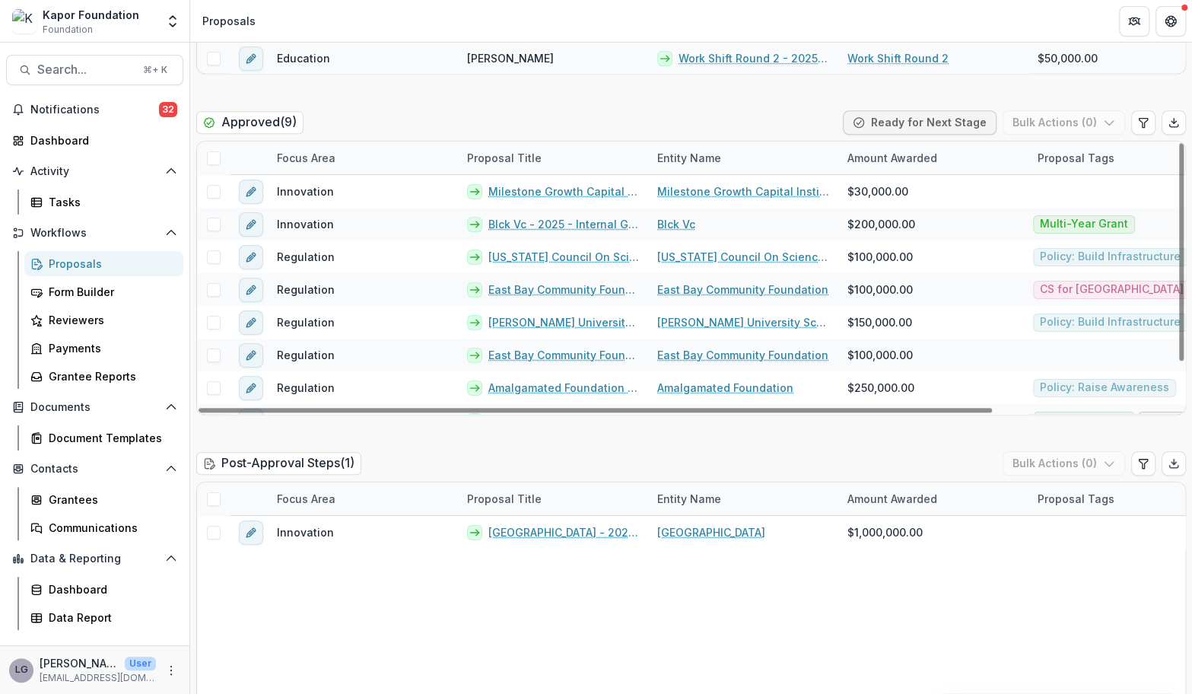
click at [562, 598] on div "Innovation [GEOGRAPHIC_DATA] - 2025 - Internal Grant Concept Form [GEOGRAPHIC_D…" at bounding box center [803, 635] width 1212 height 239
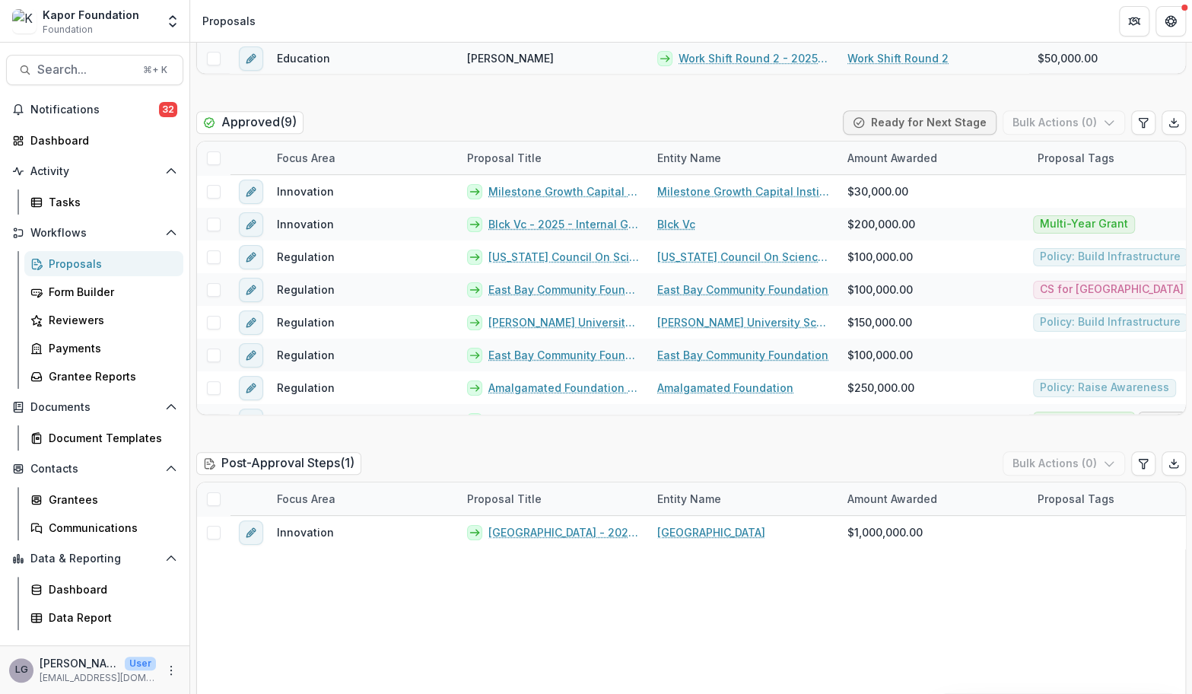
click at [786, 619] on div "Innovation [GEOGRAPHIC_DATA] - 2025 - Internal Grant Concept Form [GEOGRAPHIC_D…" at bounding box center [803, 635] width 1212 height 239
